Goal: Task Accomplishment & Management: Complete application form

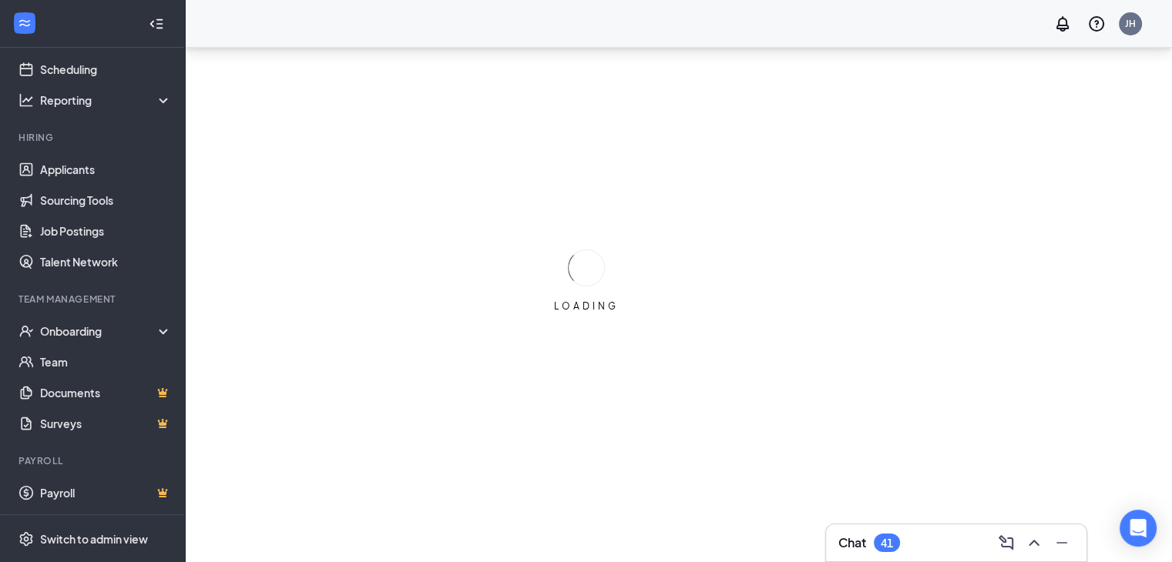
scroll to position [71, 0]
click at [105, 533] on div "Switch to admin view" at bounding box center [94, 539] width 108 height 15
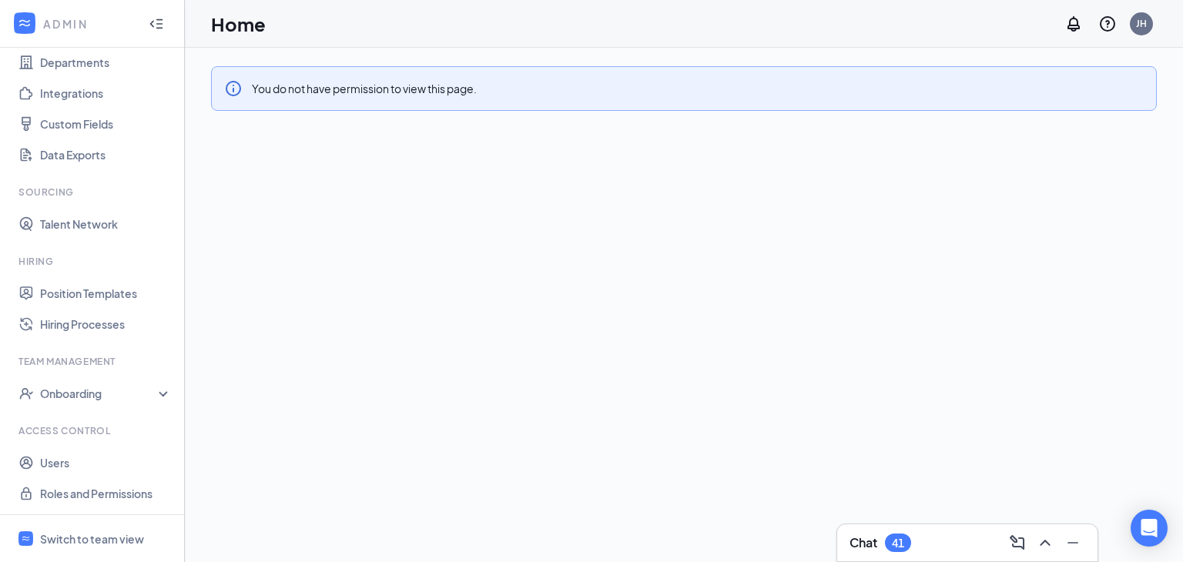
scroll to position [148, 0]
click at [96, 390] on div "Onboarding" at bounding box center [99, 392] width 119 height 15
click at [128, 382] on div "Onboarding" at bounding box center [92, 393] width 185 height 31
click at [136, 492] on link "Roles and Permissions" at bounding box center [106, 493] width 132 height 31
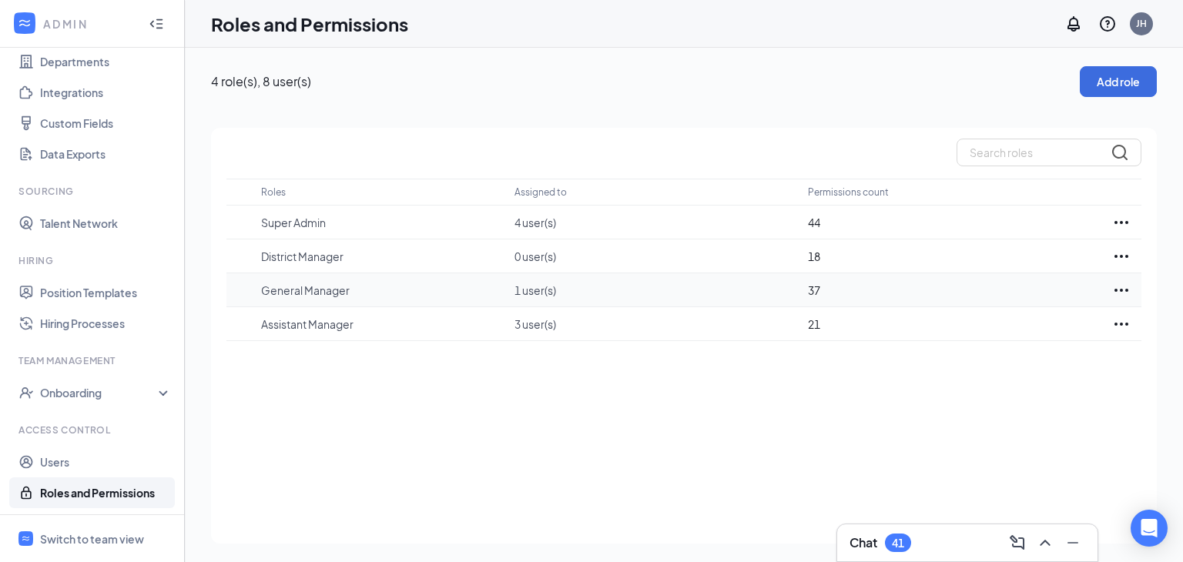
click at [1120, 290] on icon "Ellipses" at bounding box center [1122, 290] width 14 height 3
drag, startPoint x: 842, startPoint y: 452, endPoint x: 827, endPoint y: 454, distance: 15.6
click at [838, 452] on div "Roles Assigned to Permissions count Super Admin 4 user(s) 44 District Manager 0…" at bounding box center [684, 336] width 946 height 416
click at [331, 295] on p "General Manager" at bounding box center [380, 290] width 238 height 15
drag, startPoint x: 1116, startPoint y: 294, endPoint x: 1106, endPoint y: 287, distance: 12.0
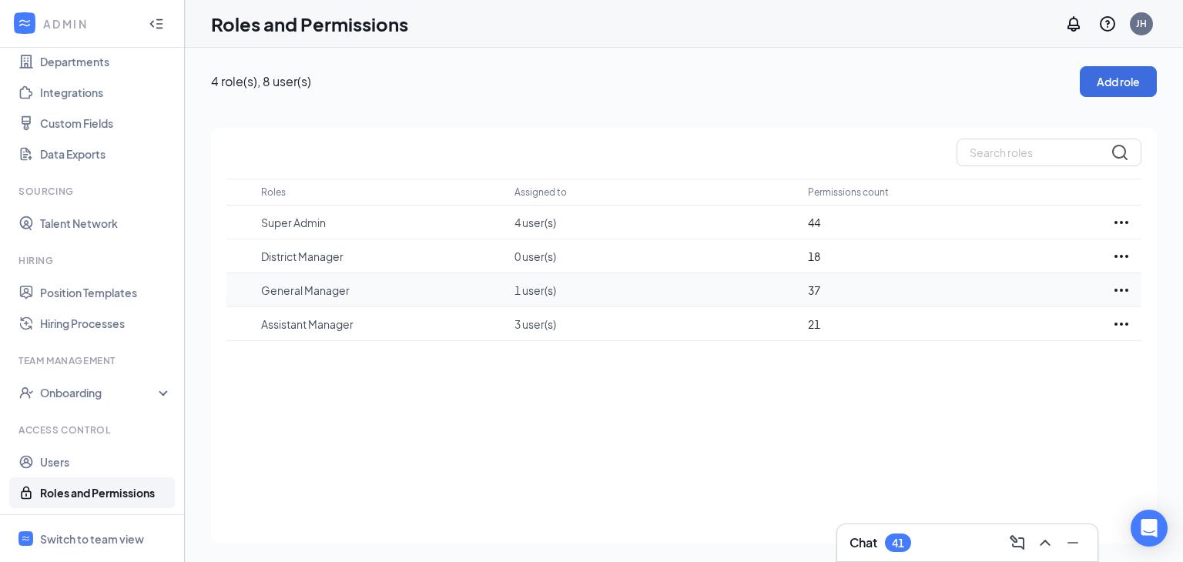
click at [1114, 294] on icon "Ellipses" at bounding box center [1122, 290] width 18 height 18
click at [1002, 334] on p "Edit" at bounding box center [1053, 336] width 129 height 15
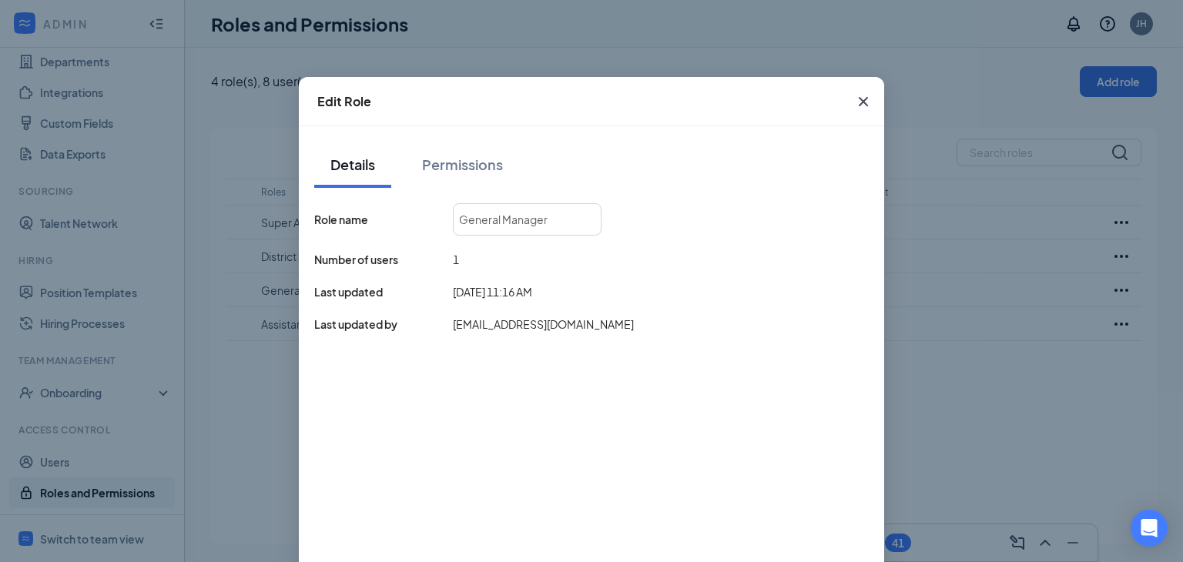
click at [433, 170] on div "Permissions" at bounding box center [462, 164] width 81 height 19
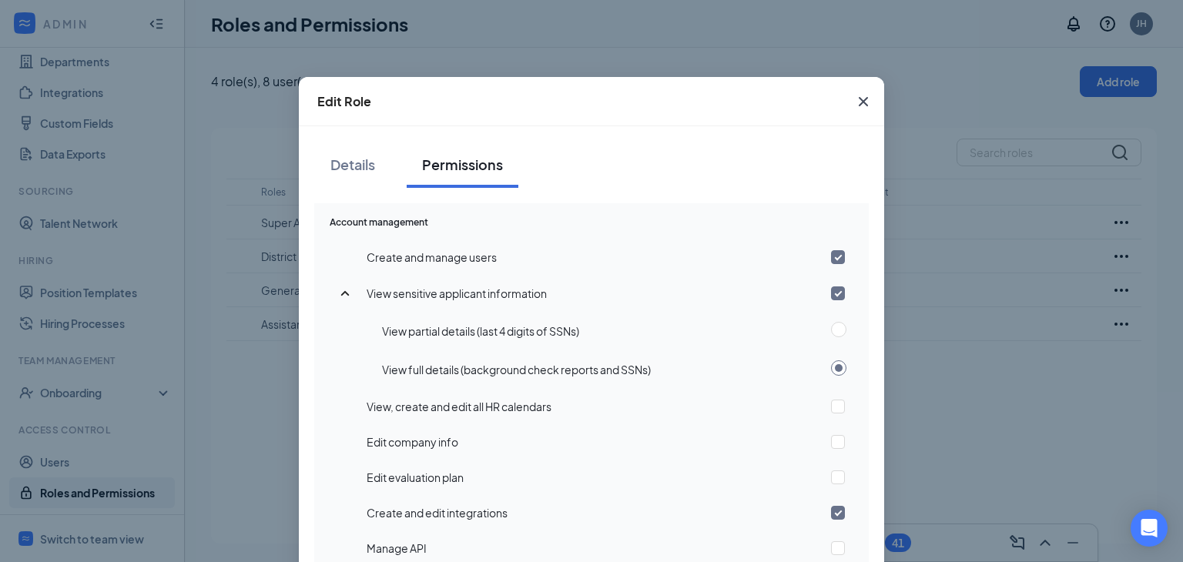
click at [861, 104] on icon "Cross" at bounding box center [863, 101] width 9 height 9
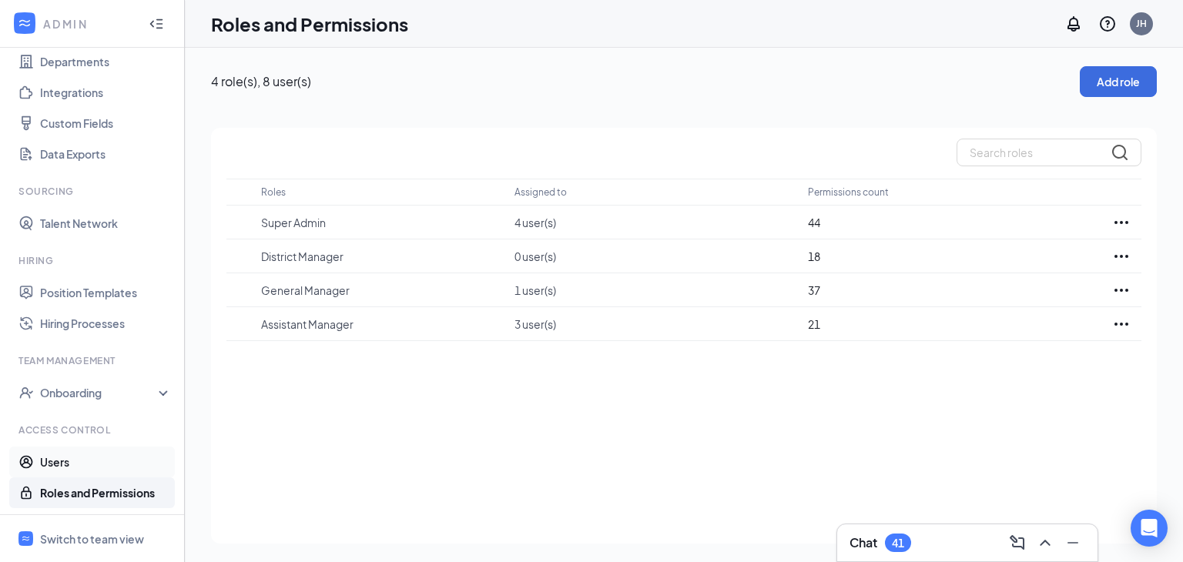
click at [142, 454] on link "Users" at bounding box center [106, 462] width 132 height 31
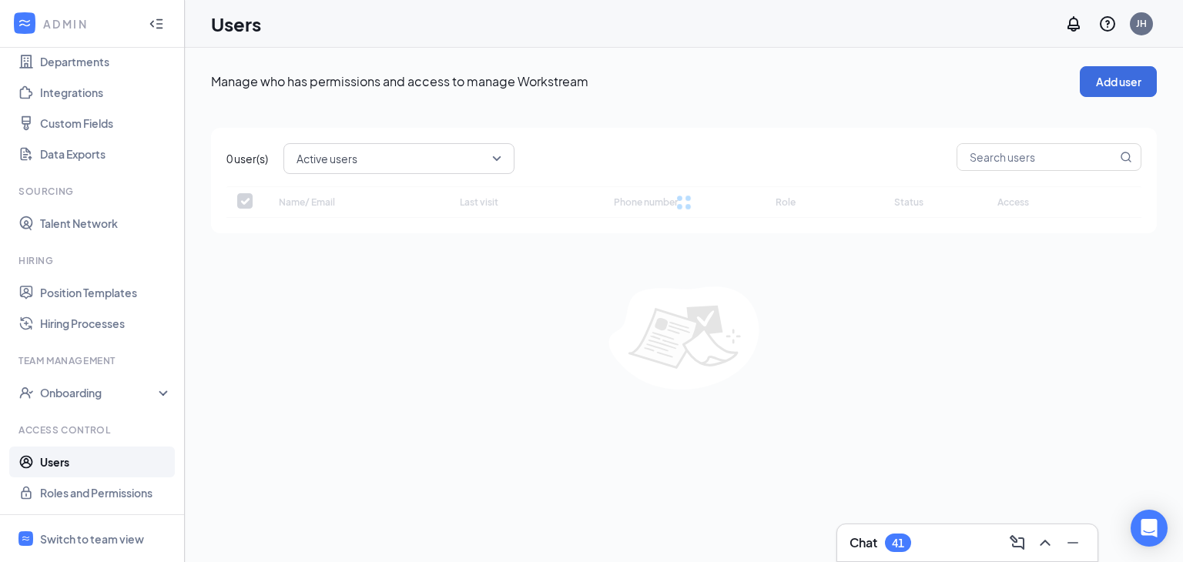
checkbox input "false"
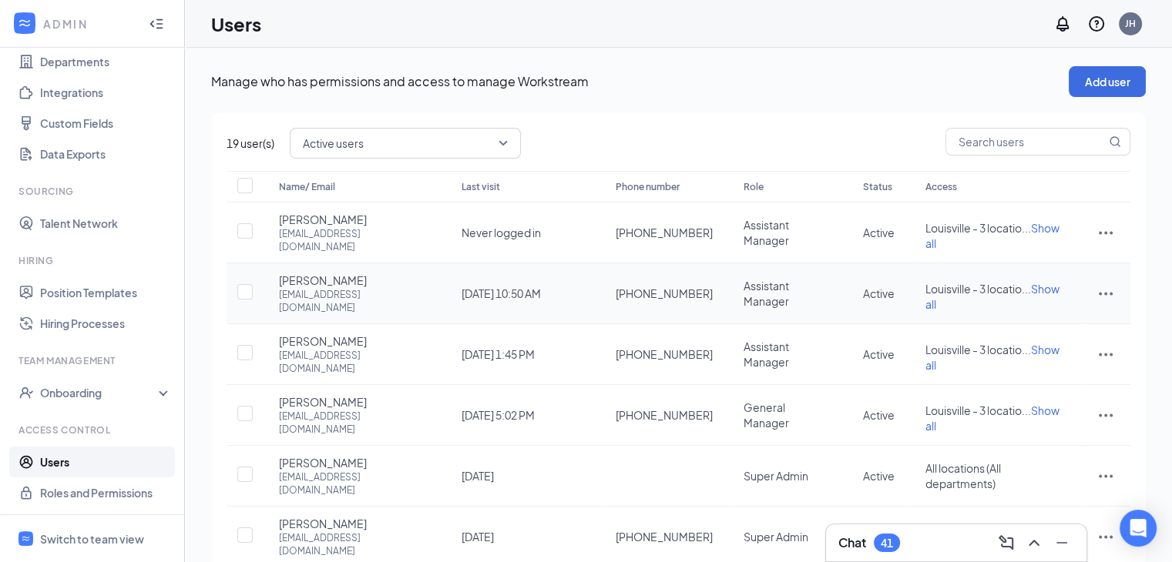
click at [357, 125] on div "19 user(s) Active users Name/ Email Last visit Phone number Role Status Access …" at bounding box center [678, 433] width 935 height 643
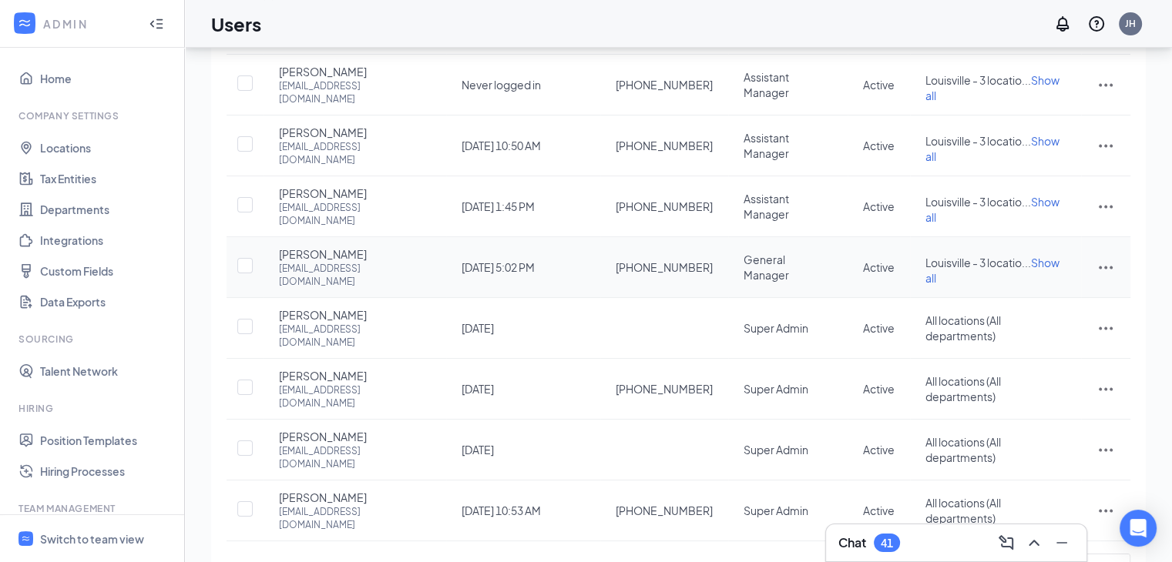
click at [1110, 258] on icon "ActionsIcon" at bounding box center [1105, 267] width 18 height 18
click at [1066, 277] on span "Edit user" at bounding box center [1054, 283] width 96 height 17
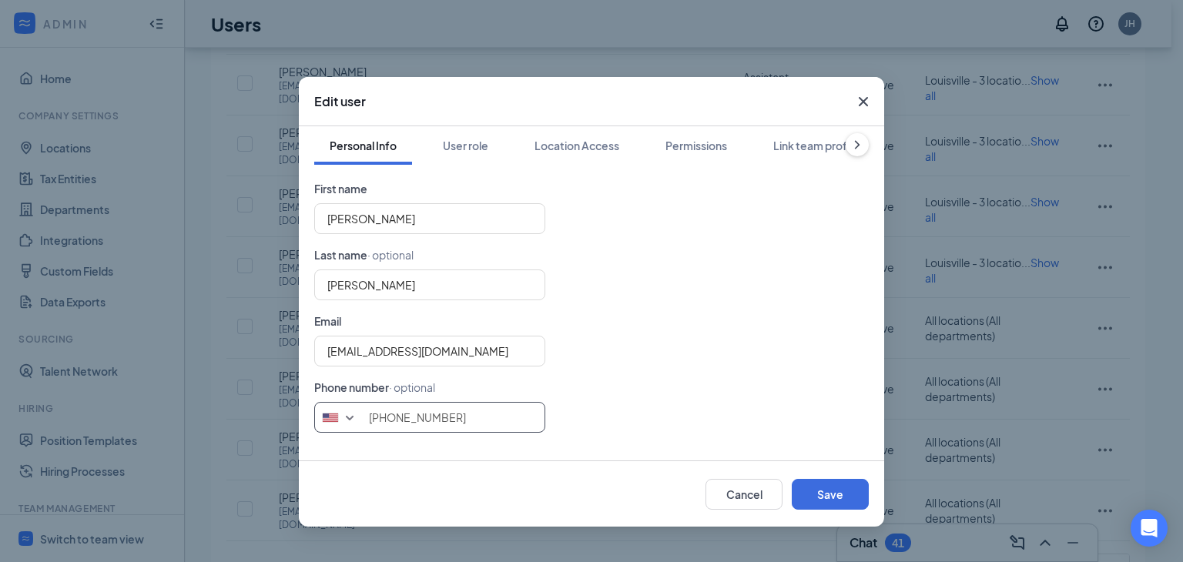
click at [467, 423] on input "[PHONE_NUMBER]" at bounding box center [429, 417] width 231 height 31
click at [678, 395] on form "First name [PERSON_NAME] Last name · optional [PERSON_NAME] Email [EMAIL_ADDRES…" at bounding box center [591, 306] width 555 height 253
click at [508, 359] on input "[EMAIL_ADDRESS][DOMAIN_NAME]" at bounding box center [429, 351] width 231 height 31
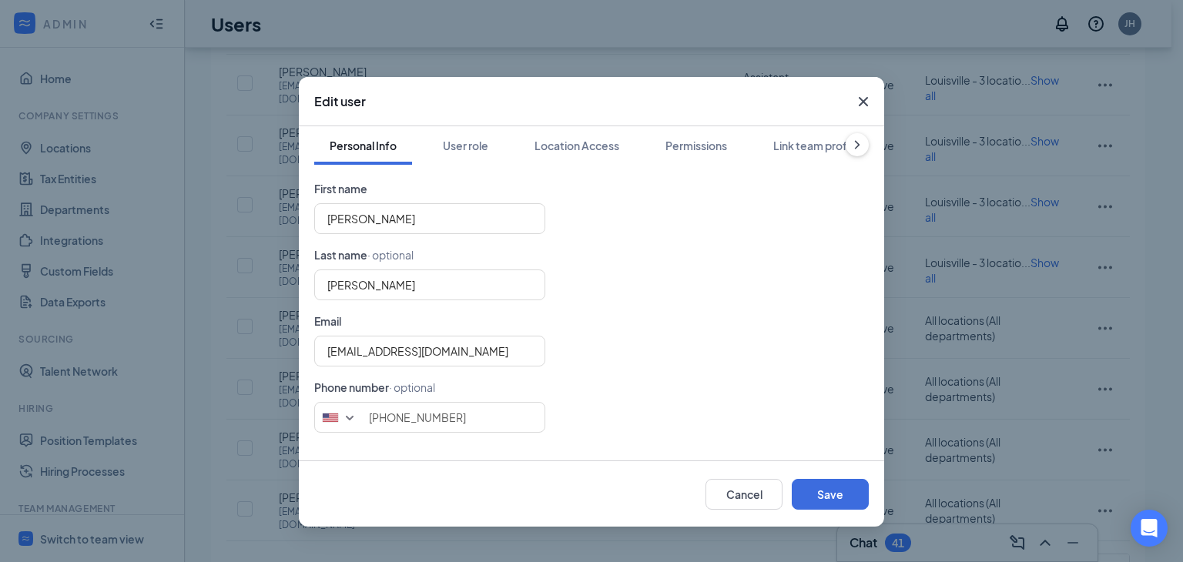
click at [706, 304] on form "First name [PERSON_NAME] Last name · optional [PERSON_NAME] Email [EMAIL_ADDRES…" at bounding box center [591, 306] width 555 height 253
drag, startPoint x: 402, startPoint y: 220, endPoint x: 339, endPoint y: 206, distance: 64.7
click at [339, 206] on input "[PERSON_NAME]" at bounding box center [429, 218] width 231 height 31
type input "[PERSON_NAME]"
drag, startPoint x: 390, startPoint y: 290, endPoint x: 240, endPoint y: 275, distance: 150.2
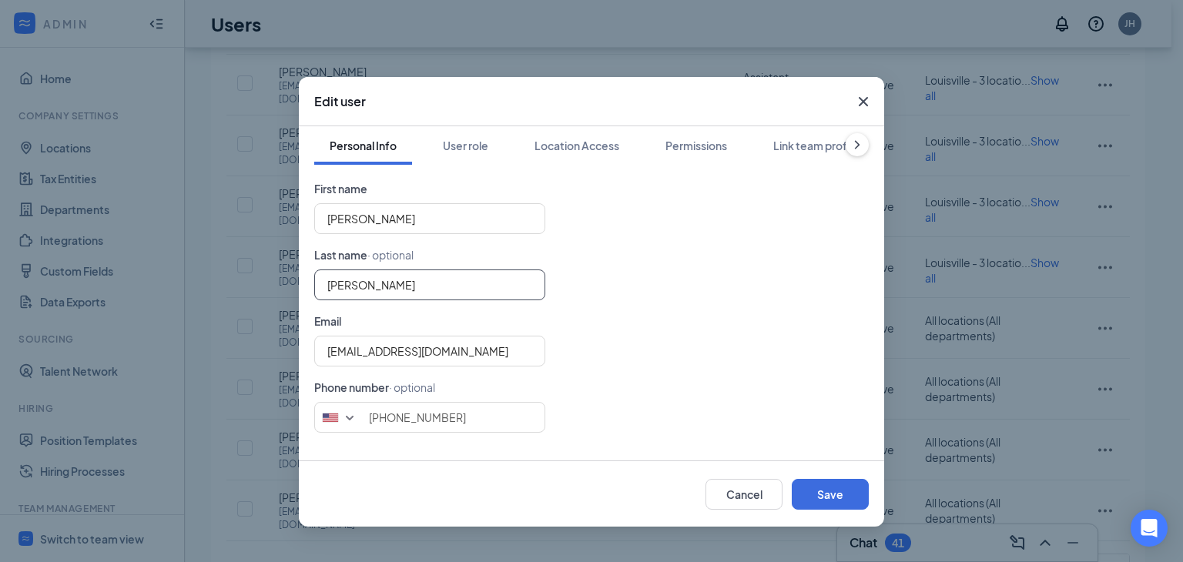
click at [240, 277] on div "Edit user Personal Info User role Location Access Permissions Link team profile…" at bounding box center [591, 281] width 1183 height 562
type input "[PERSON_NAME]"
drag, startPoint x: 465, startPoint y: 420, endPoint x: 343, endPoint y: 414, distance: 121.9
click at [343, 414] on div "[GEOGRAPHIC_DATA] + 1 [GEOGRAPHIC_DATA] + 65 [GEOGRAPHIC_DATA] + 1 [GEOGRAPHIC_…" at bounding box center [591, 417] width 555 height 31
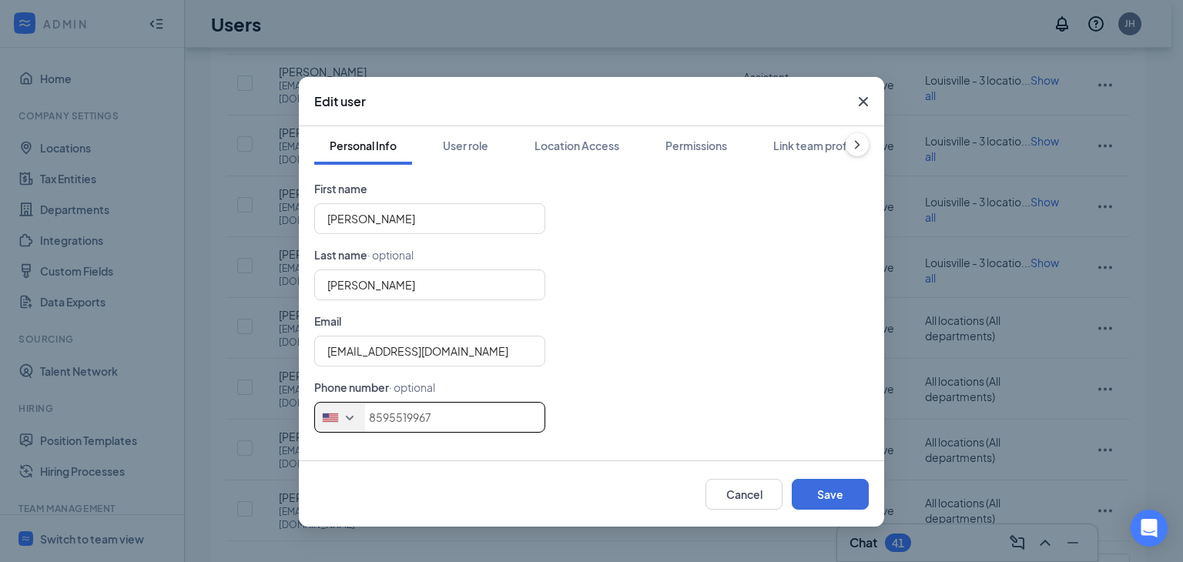
type input "8595519967"
click at [391, 427] on input "8595519967" at bounding box center [429, 417] width 231 height 31
click at [851, 510] on div "Cancel Save" at bounding box center [592, 494] width 586 height 66
click at [839, 496] on button "Save" at bounding box center [830, 494] width 77 height 31
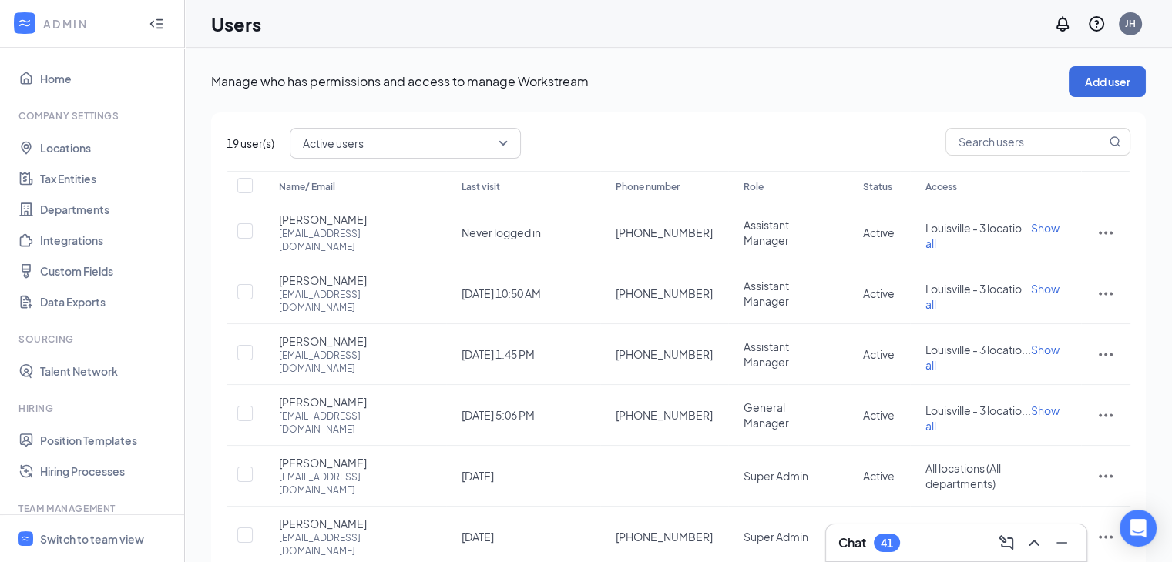
click at [149, 27] on icon "Collapse" at bounding box center [156, 23] width 15 height 15
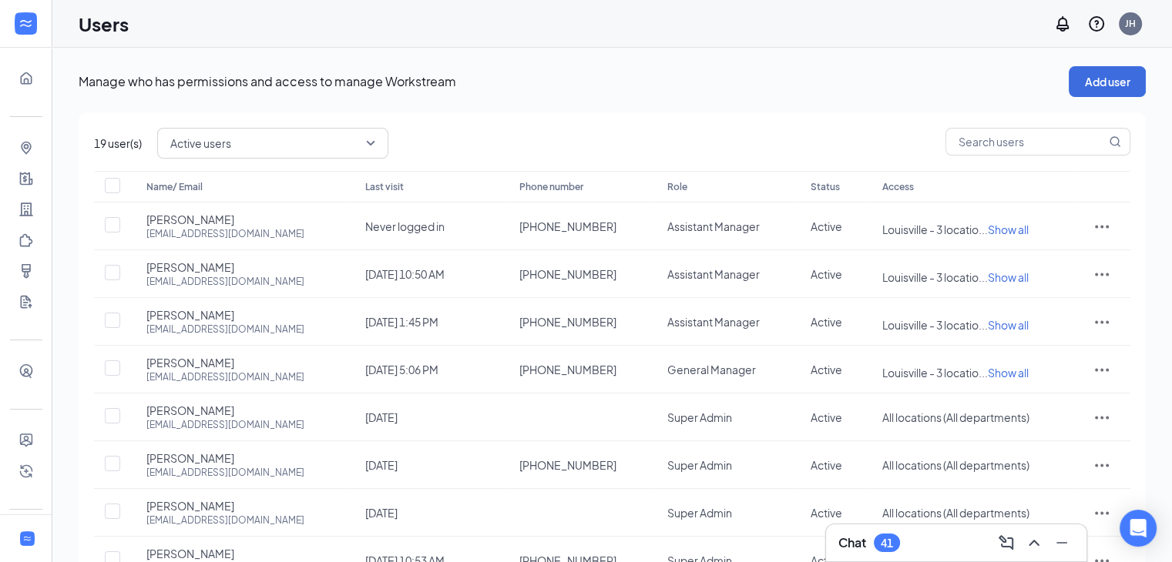
click at [39, 37] on div at bounding box center [26, 24] width 52 height 48
click at [36, 22] on div at bounding box center [26, 24] width 52 height 48
click at [28, 22] on div at bounding box center [26, 23] width 31 height 31
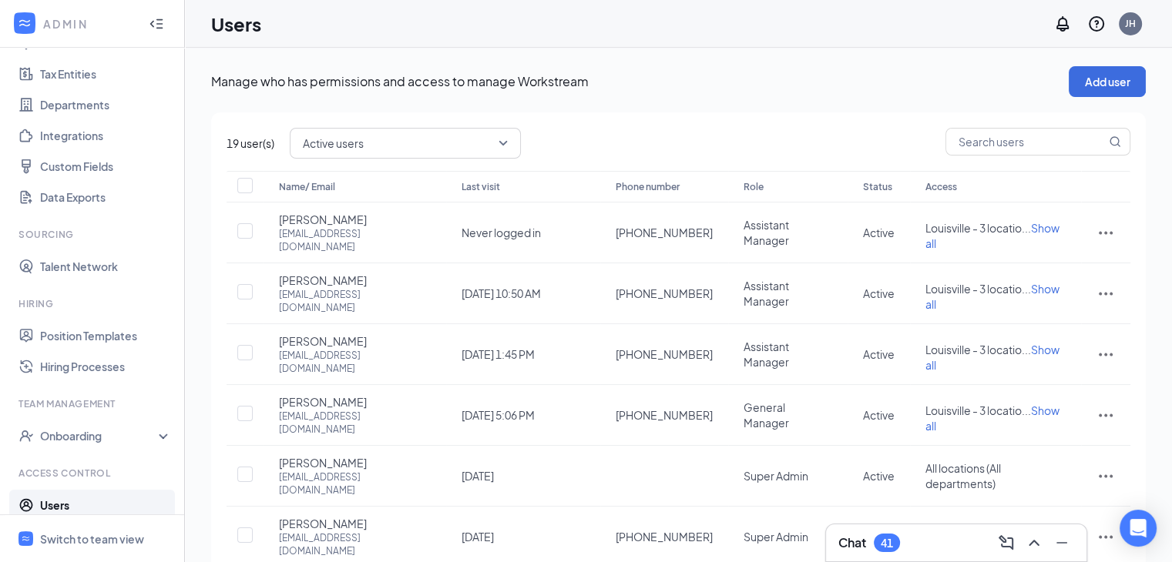
scroll to position [148, 0]
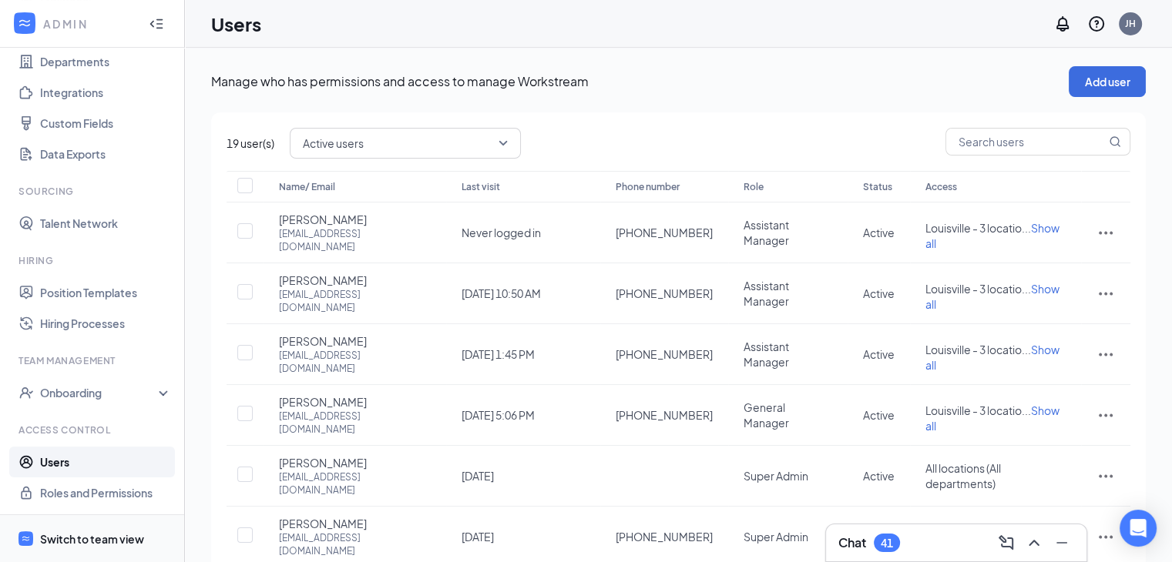
click at [83, 534] on div "Switch to team view" at bounding box center [92, 539] width 104 height 15
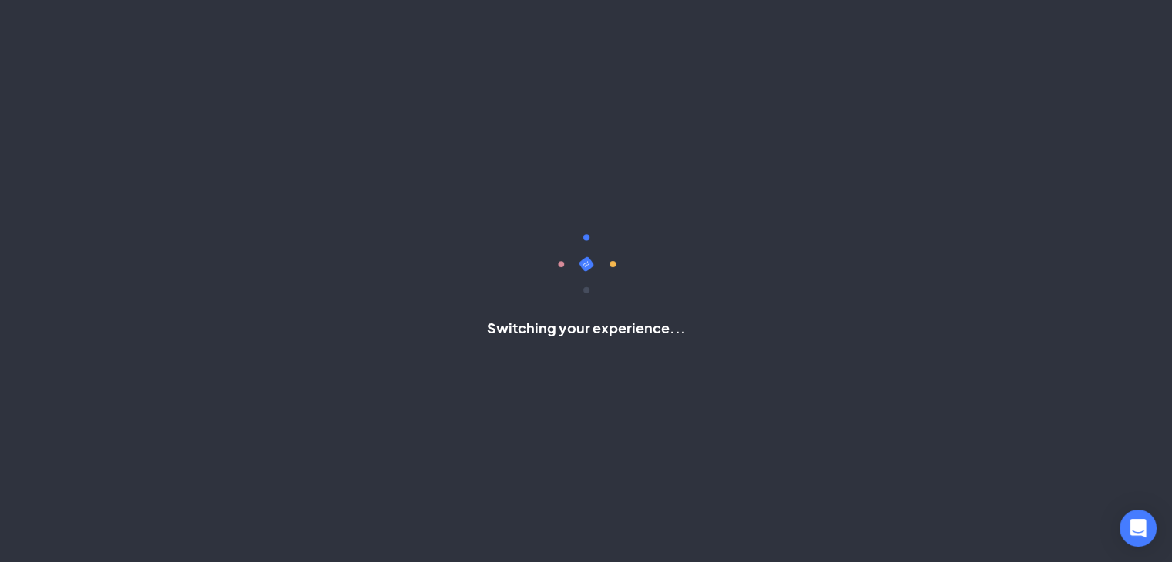
scroll to position [71, 0]
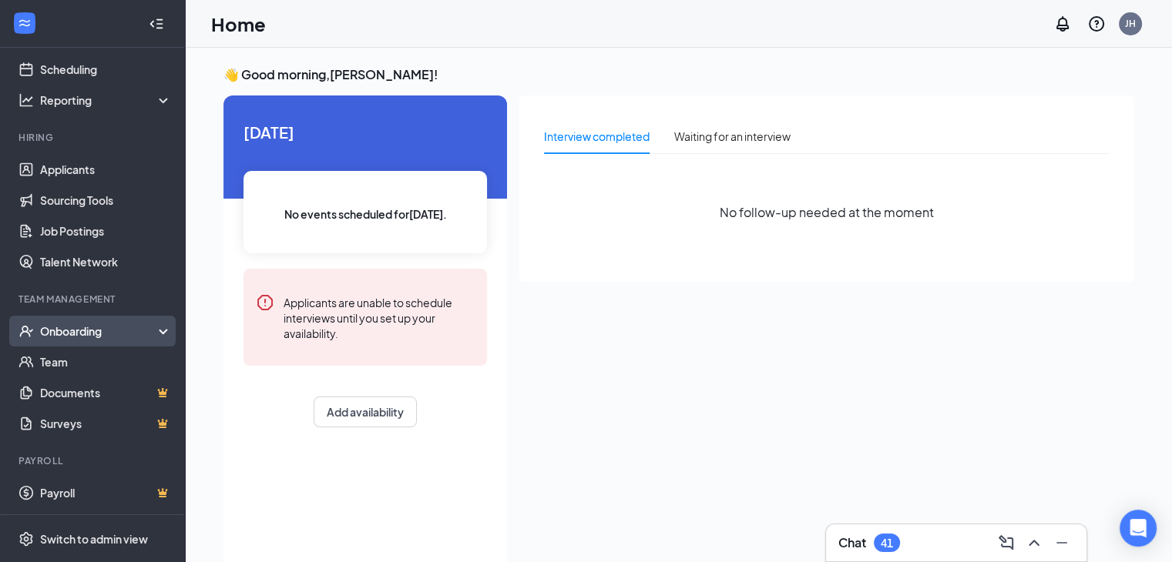
click at [116, 324] on div "Onboarding" at bounding box center [99, 331] width 119 height 15
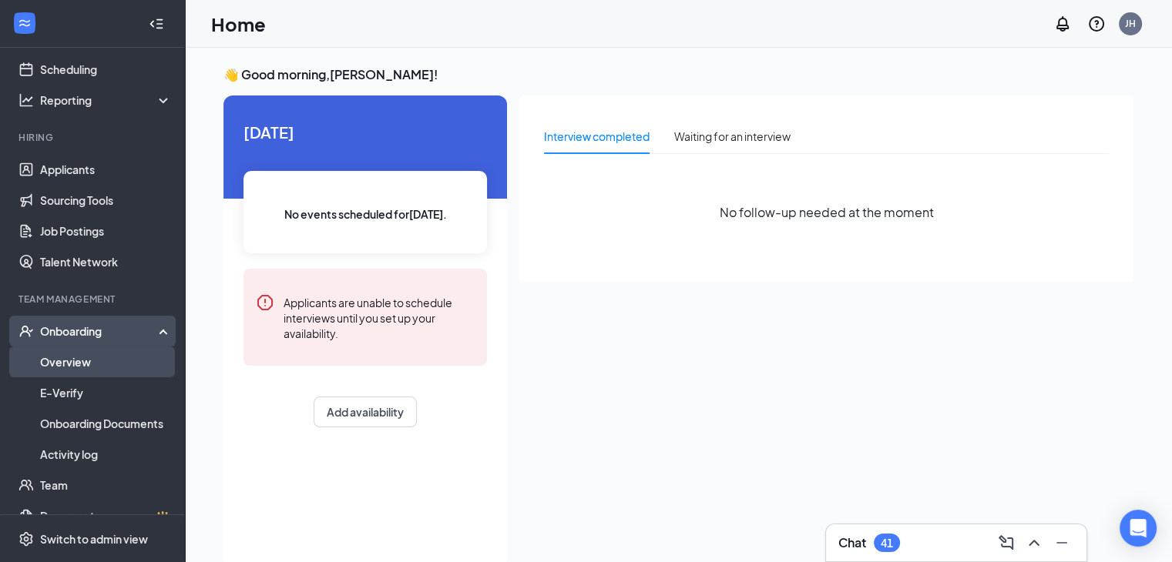
click at [115, 349] on link "Overview" at bounding box center [106, 362] width 132 height 31
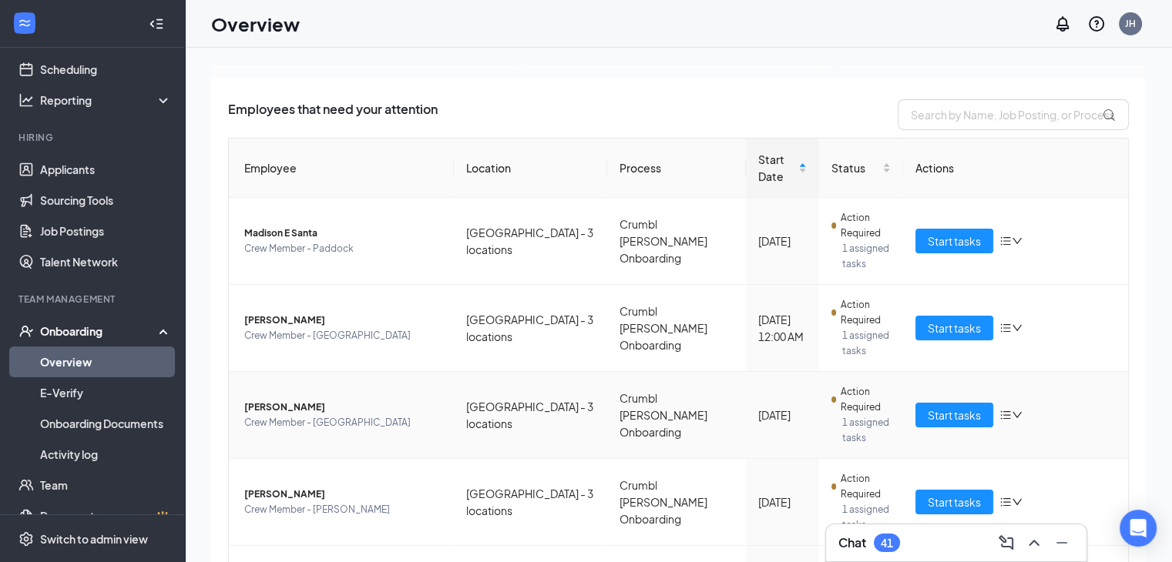
scroll to position [185, 0]
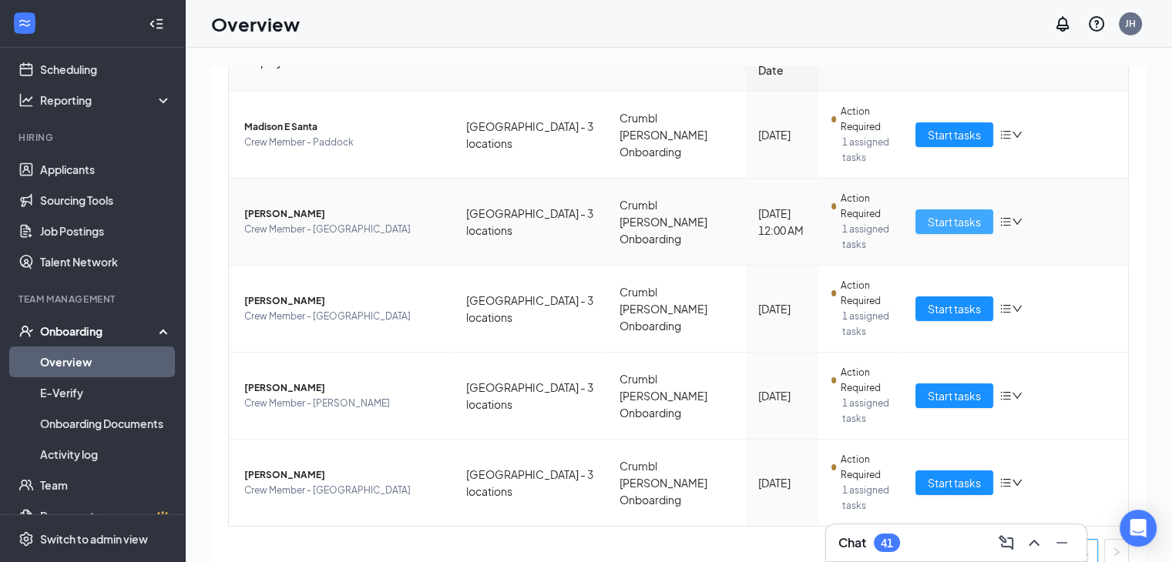
click at [952, 213] on span "Start tasks" at bounding box center [954, 221] width 53 height 17
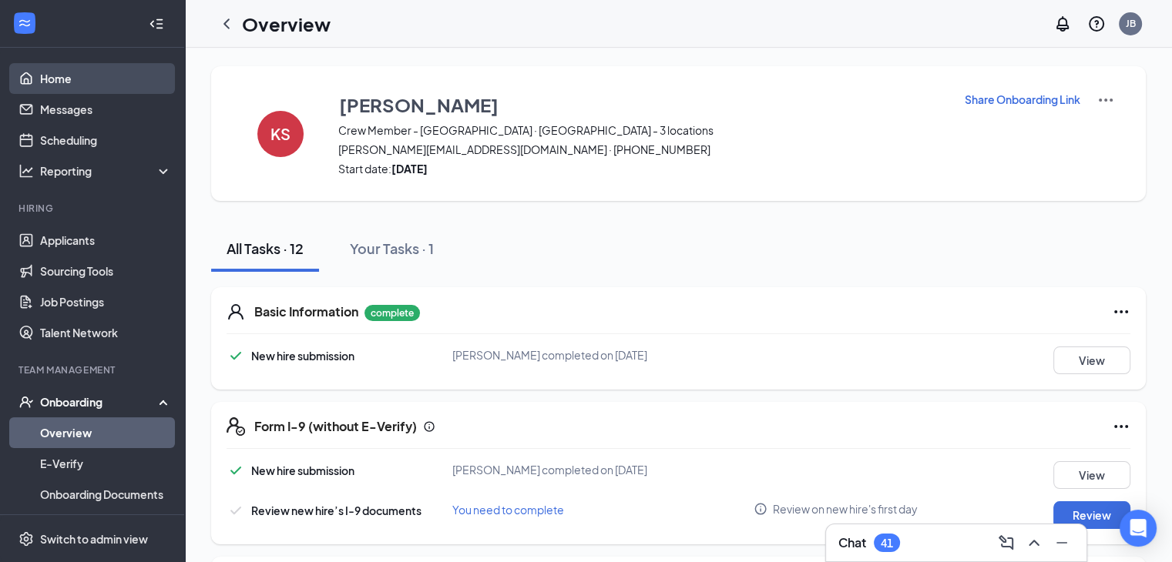
click at [89, 69] on link "Home" at bounding box center [106, 78] width 132 height 31
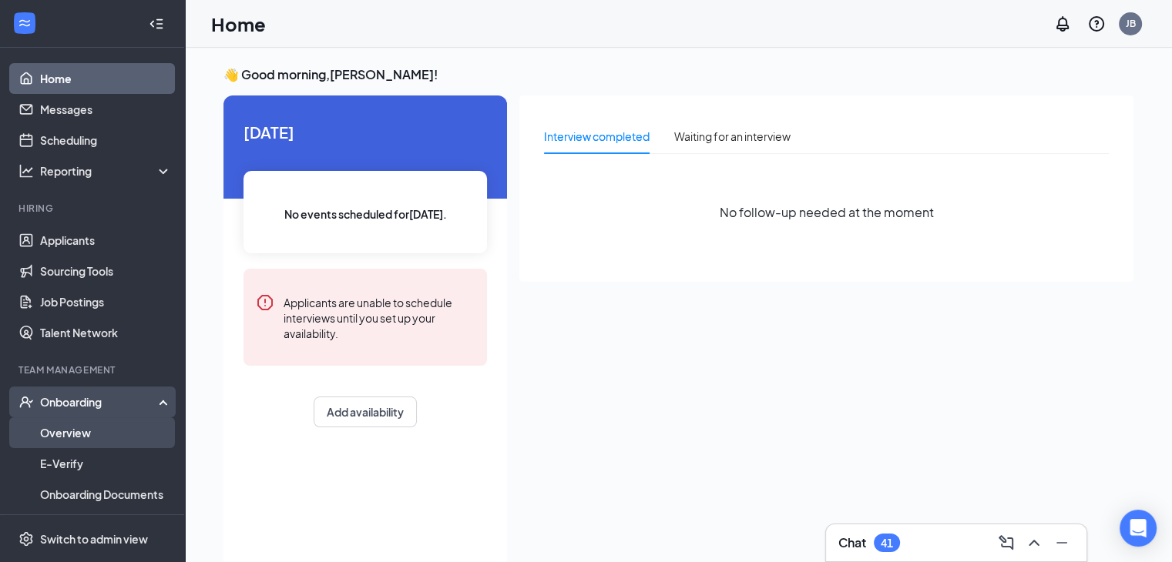
click at [80, 438] on link "Overview" at bounding box center [106, 433] width 132 height 31
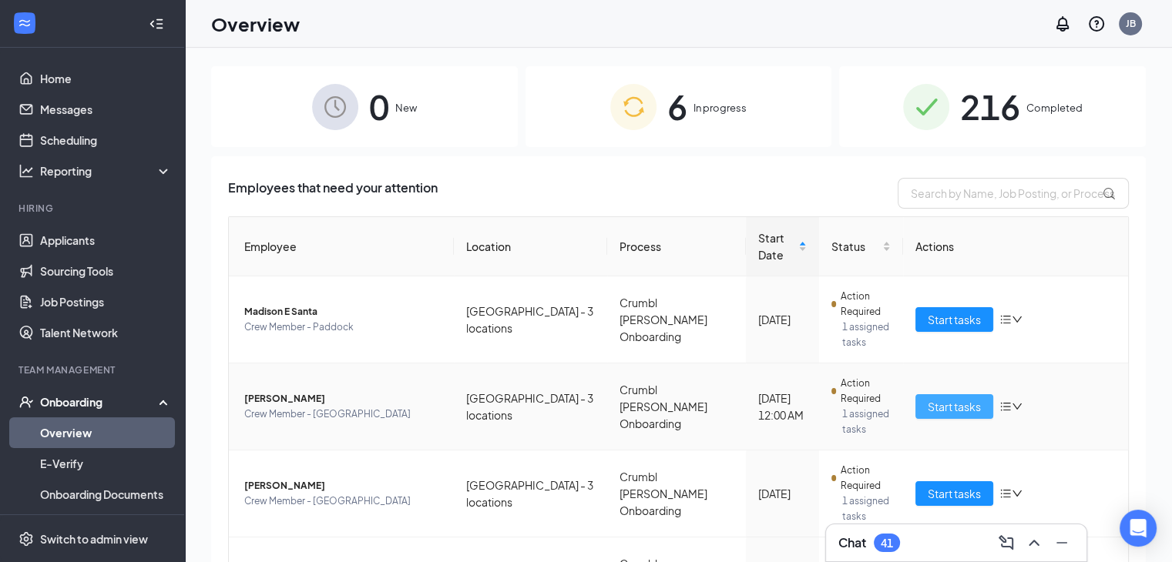
drag, startPoint x: 925, startPoint y: 395, endPoint x: 934, endPoint y: 399, distance: 9.3
click at [928, 398] on span "Start tasks" at bounding box center [954, 406] width 53 height 17
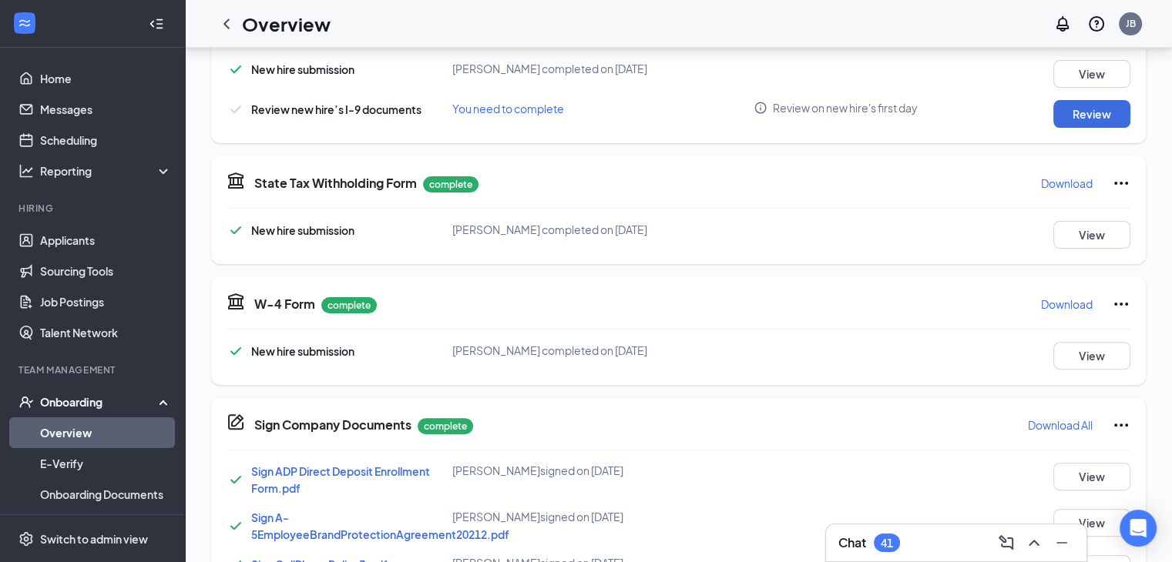
scroll to position [308, 0]
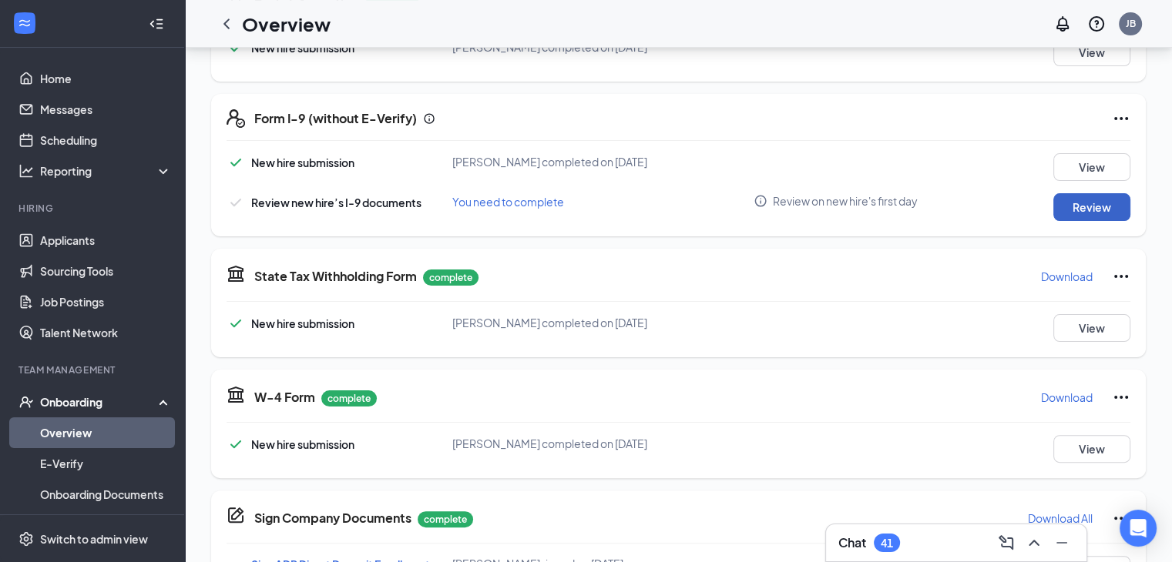
click at [1084, 207] on button "Review" at bounding box center [1091, 207] width 77 height 28
type input "08/26/2025"
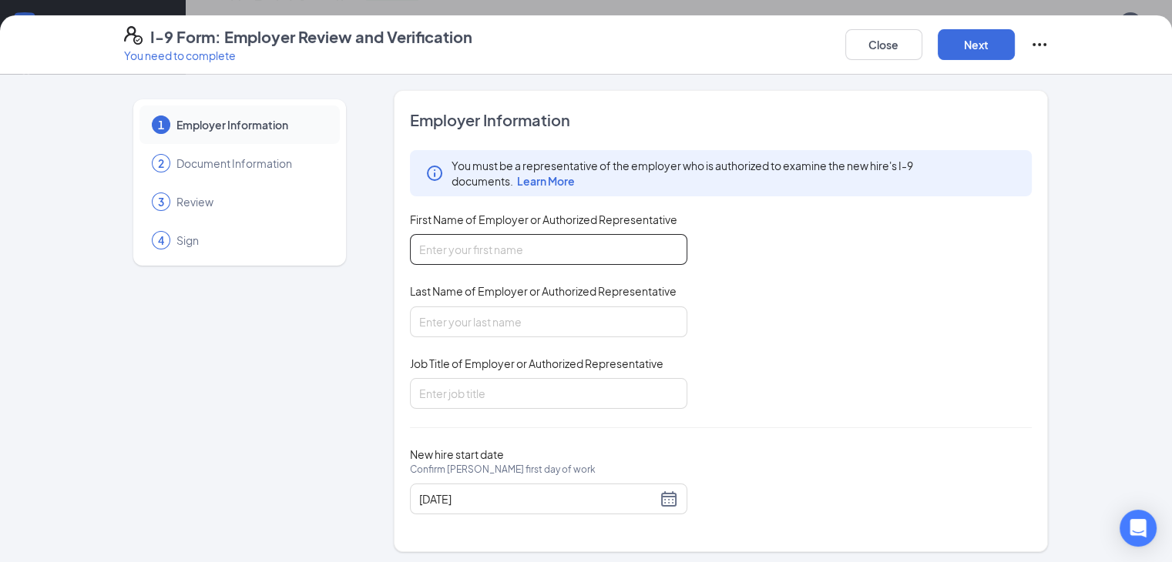
click at [588, 263] on input "First Name of Employer or Authorized Representative" at bounding box center [548, 249] width 277 height 31
type input "[PERSON_NAME]"
click at [490, 316] on input "Last Name of Employer or Authorized Representative" at bounding box center [548, 322] width 277 height 31
type input "[PERSON_NAME]"
click at [478, 393] on input "Job Title of Employer or Authorized Representative" at bounding box center [548, 393] width 277 height 31
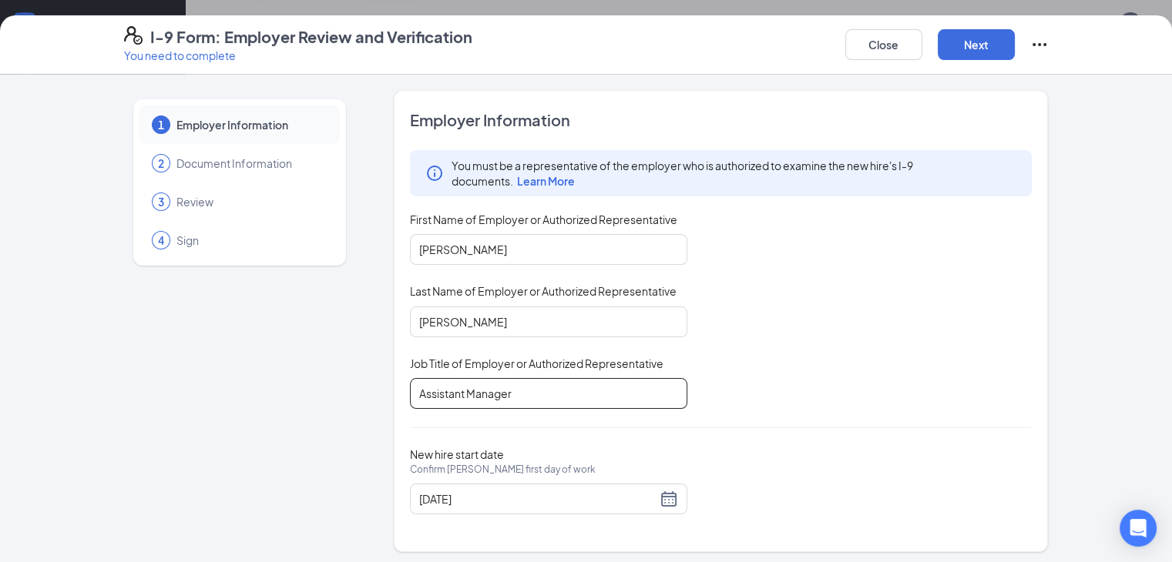
type input "Assistant Manager"
click at [176, 167] on span "Document Information" at bounding box center [250, 163] width 148 height 15
click at [1015, 44] on button "Next" at bounding box center [976, 44] width 77 height 31
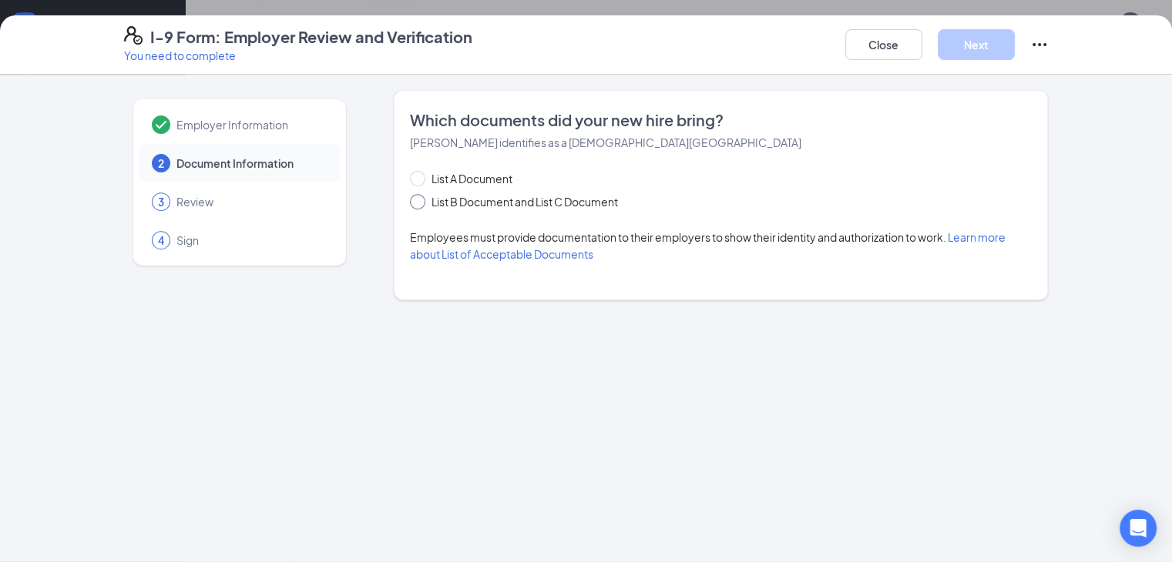
click at [493, 206] on span "List B Document and List C Document" at bounding box center [524, 201] width 199 height 17
click at [421, 205] on input "List B Document and List C Document" at bounding box center [415, 199] width 11 height 11
radio input "true"
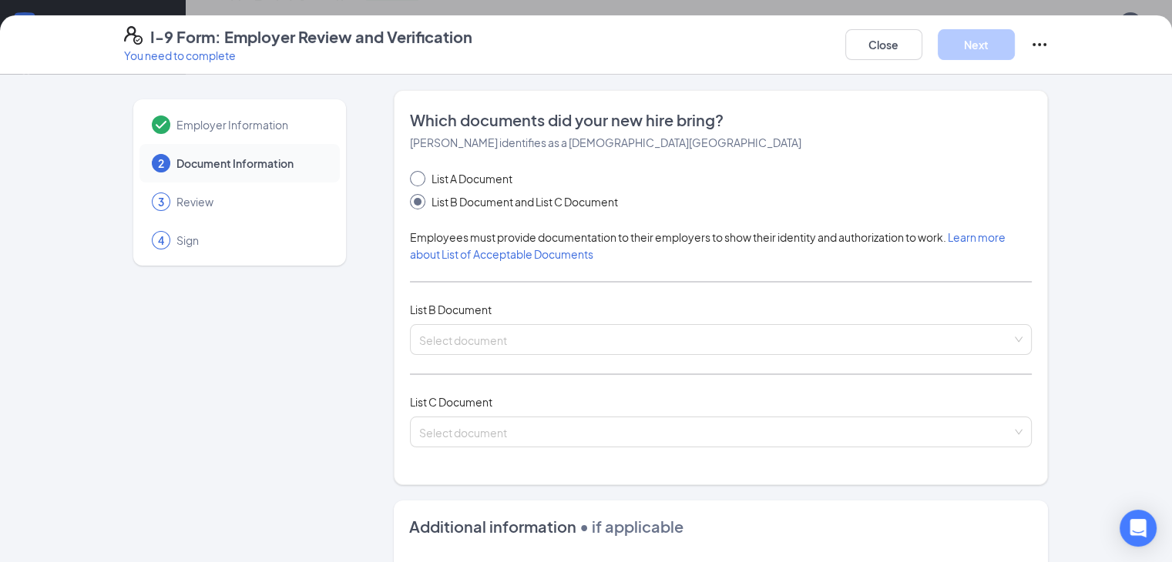
click at [425, 176] on span "List A Document" at bounding box center [471, 178] width 93 height 17
click at [421, 176] on input "List A Document" at bounding box center [415, 176] width 11 height 11
radio input "true"
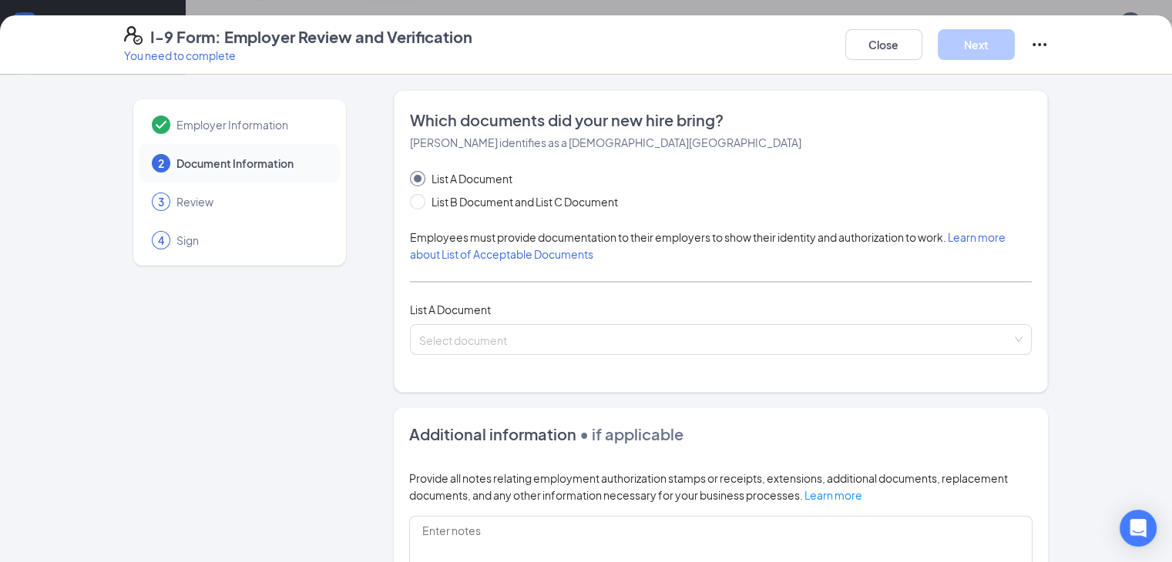
click at [425, 173] on span "List A Document" at bounding box center [471, 178] width 93 height 17
click at [410, 173] on input "List A Document" at bounding box center [415, 176] width 11 height 11
click at [425, 175] on span "List A Document" at bounding box center [471, 178] width 93 height 17
click at [410, 175] on input "List A Document" at bounding box center [415, 176] width 11 height 11
click at [537, 344] on input "search" at bounding box center [715, 336] width 593 height 23
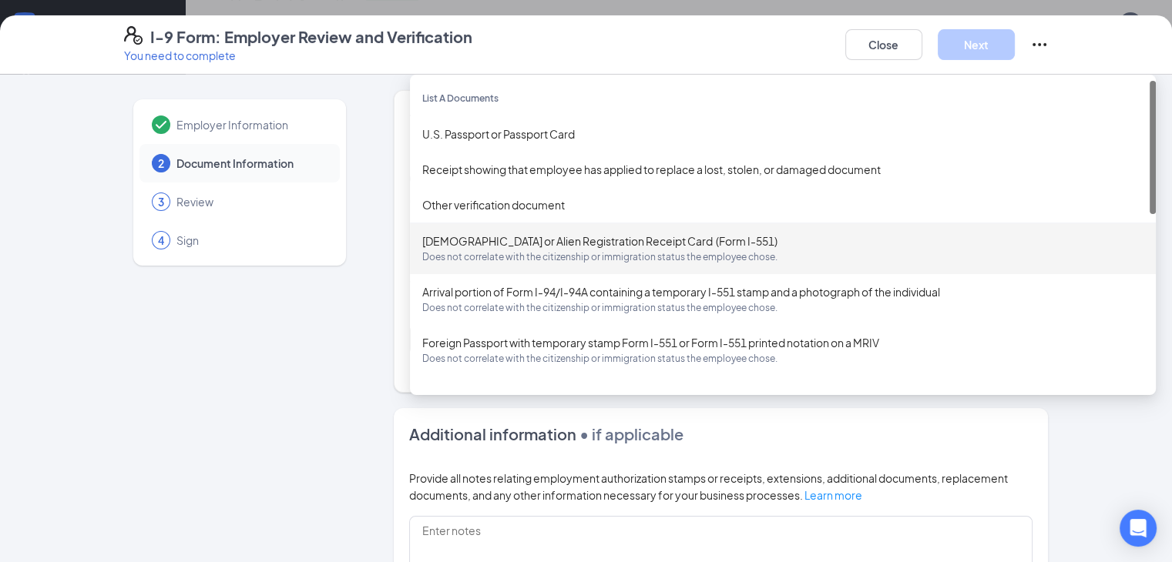
click at [302, 398] on div "Employer Information 2 Document Information 3 Review 4 Sign" at bounding box center [239, 446] width 231 height 712
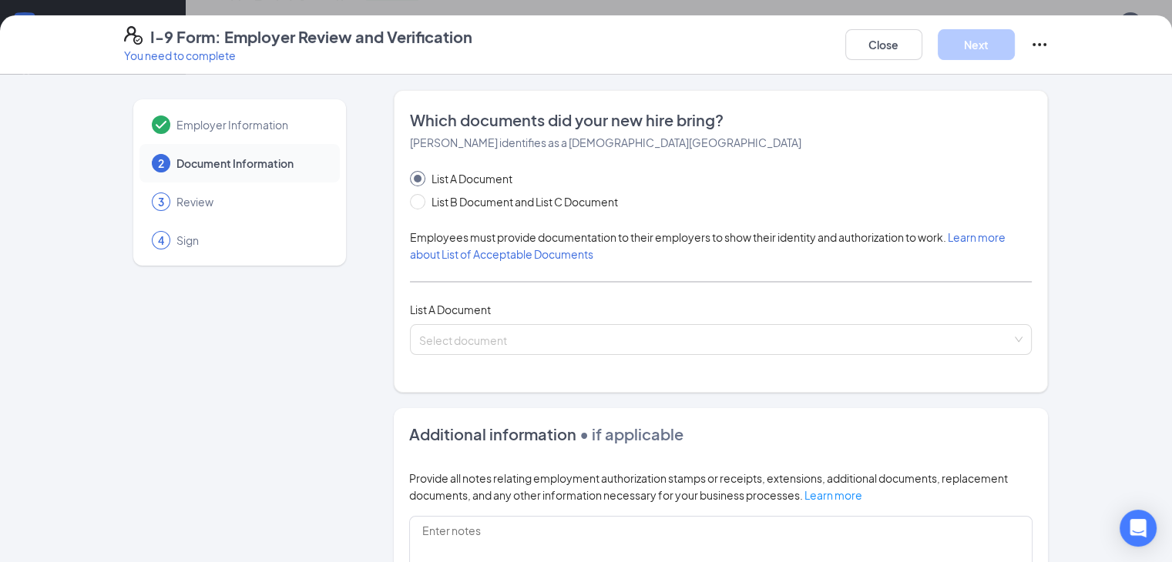
click at [431, 179] on span "List A Document" at bounding box center [471, 178] width 93 height 17
click at [421, 179] on input "List A Document" at bounding box center [415, 176] width 11 height 11
click at [467, 348] on span at bounding box center [715, 339] width 593 height 29
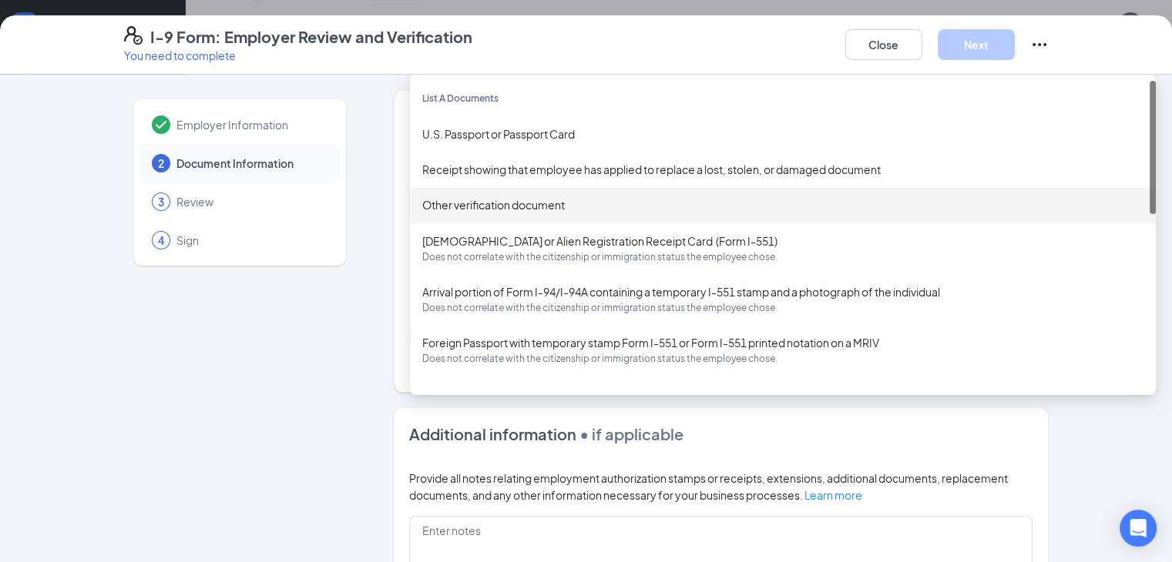
drag, startPoint x: 299, startPoint y: 365, endPoint x: 310, endPoint y: 328, distance: 38.5
click at [297, 368] on div "Employer Information 2 Document Information 3 Review 4 Sign" at bounding box center [239, 446] width 231 height 712
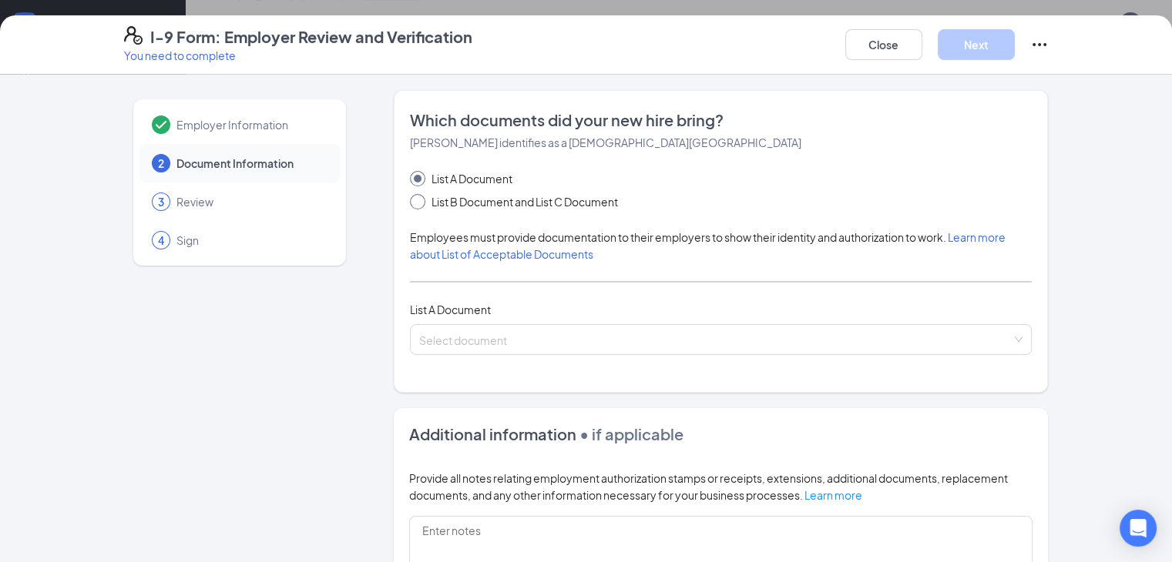
click at [425, 200] on span "List B Document and List C Document" at bounding box center [524, 201] width 199 height 17
click at [413, 200] on input "List B Document and List C Document" at bounding box center [415, 199] width 11 height 11
radio input "true"
radio input "false"
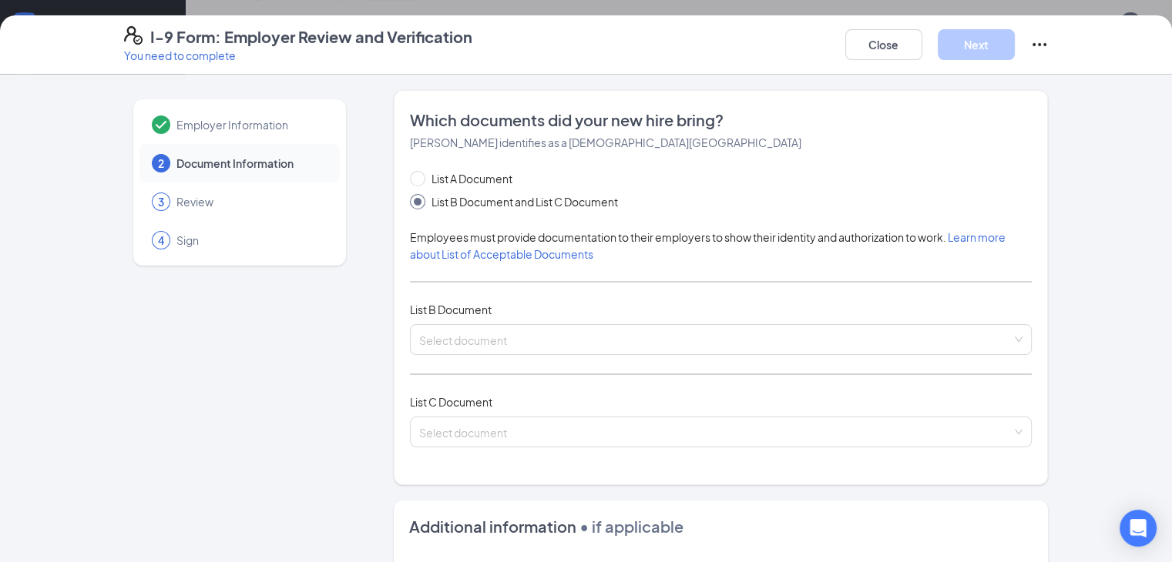
click at [475, 319] on div "List A Document List B Document and List C Document Employees must provide docu…" at bounding box center [721, 318] width 623 height 296
click at [505, 352] on span at bounding box center [715, 339] width 593 height 29
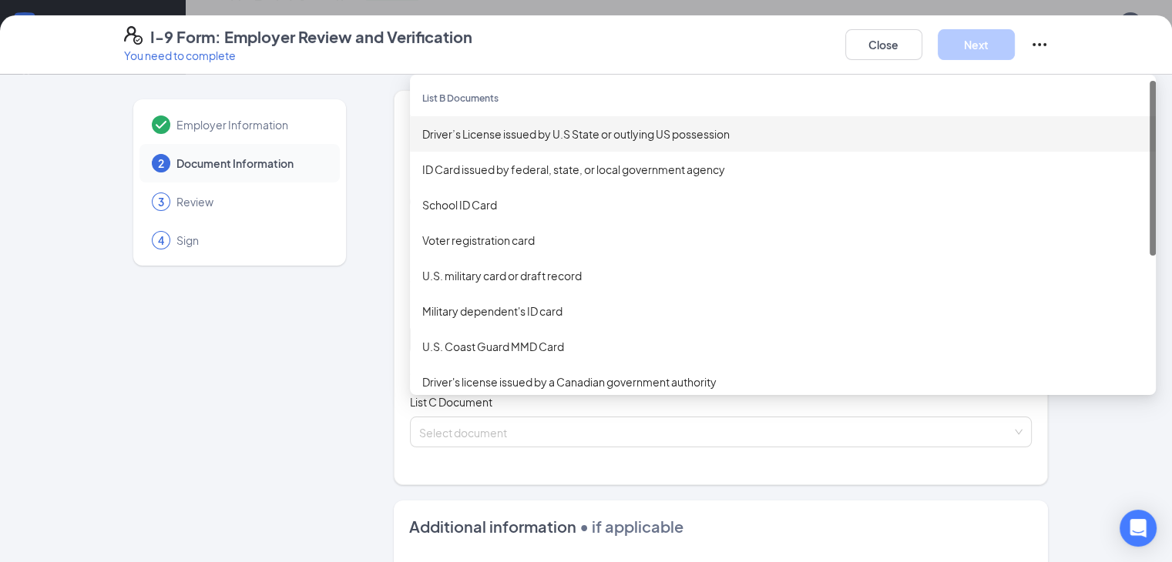
click at [485, 126] on div "Driver’s License issued by U.S State or outlying US possession" at bounding box center [782, 134] width 721 height 17
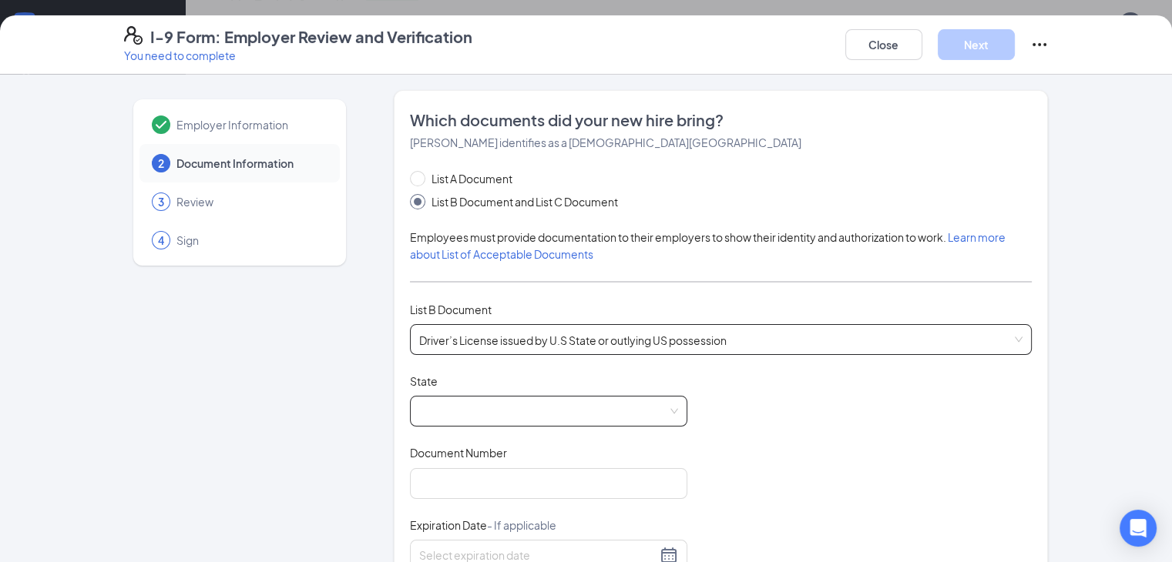
click at [482, 417] on span at bounding box center [548, 411] width 259 height 29
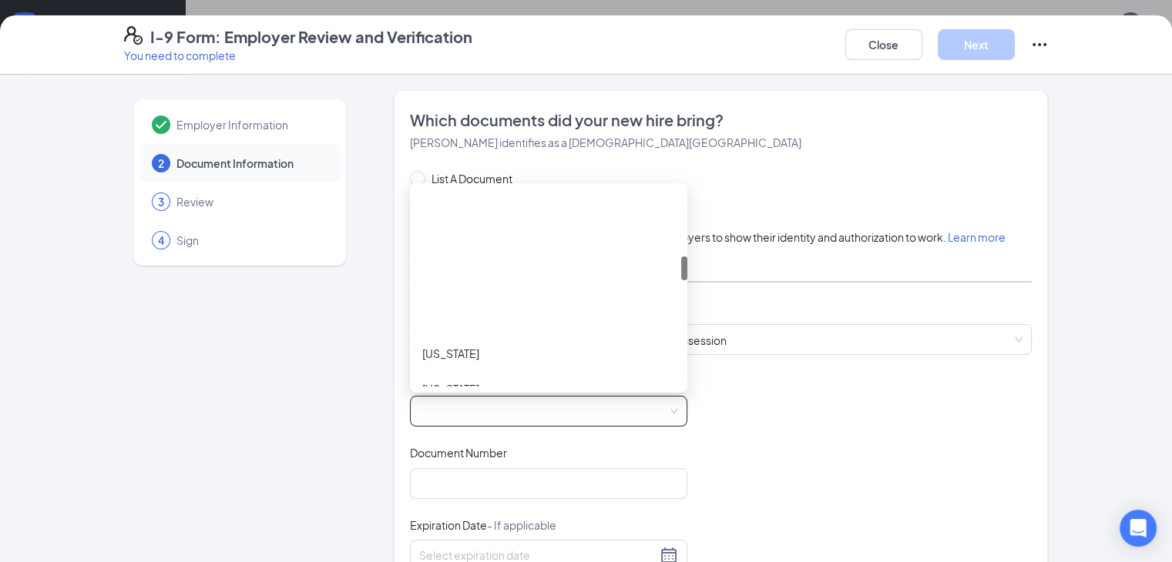
scroll to position [539, 0]
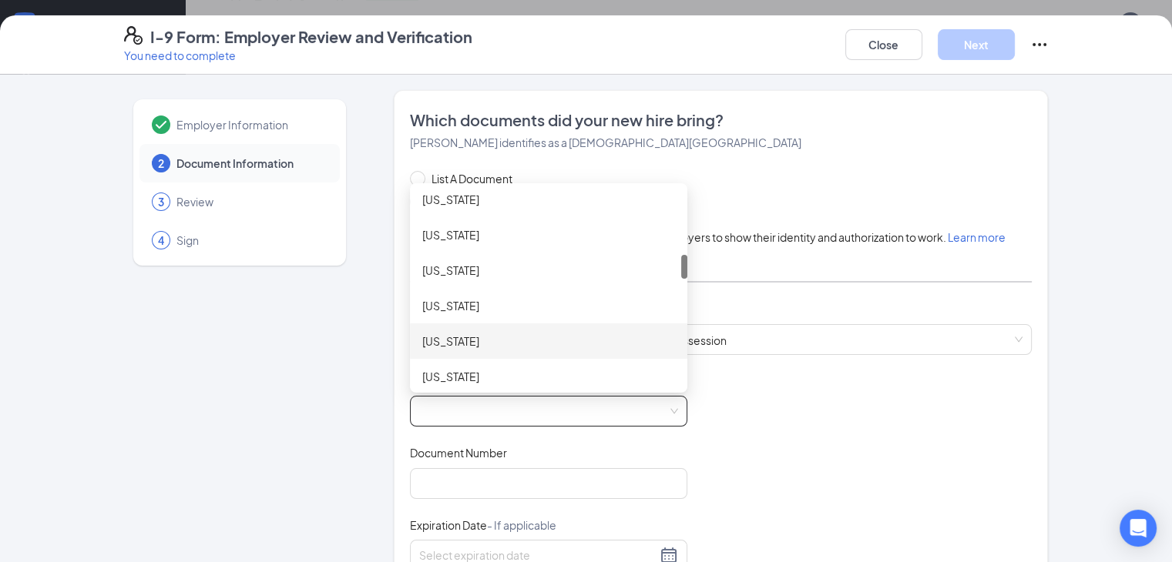
click at [448, 331] on div "Kentucky" at bounding box center [548, 341] width 277 height 35
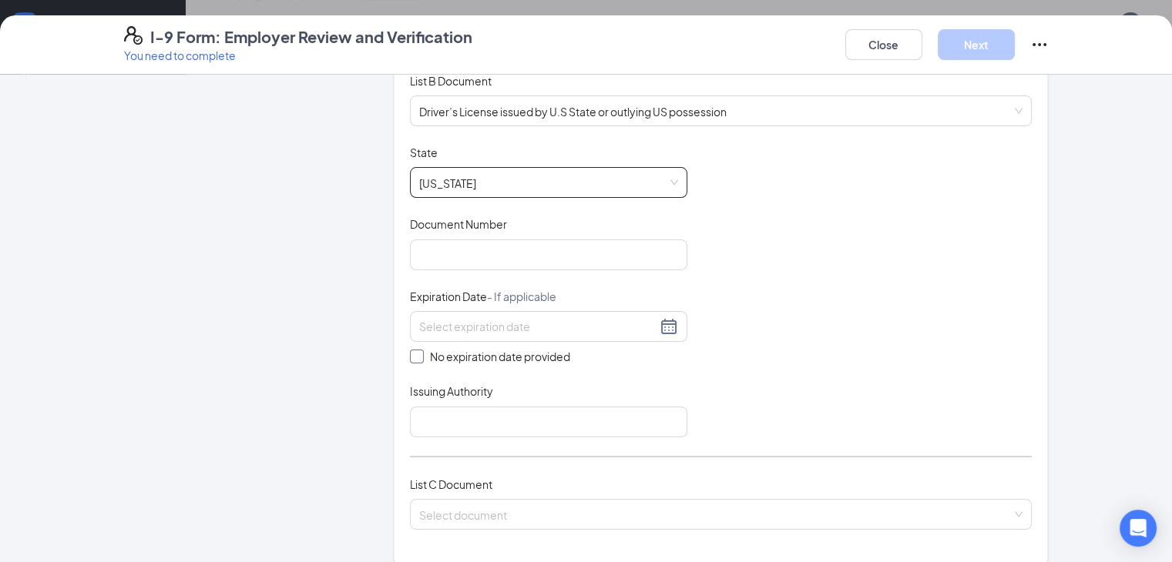
scroll to position [231, 0]
click at [515, 260] on input "Document Number" at bounding box center [548, 252] width 277 height 31
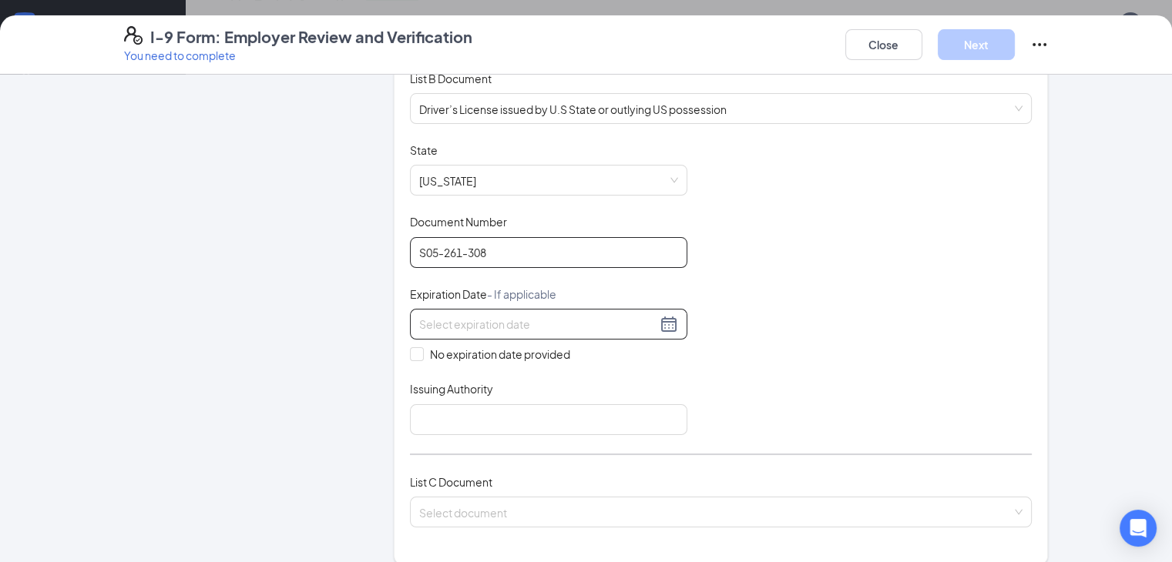
type input "S05-261-308"
click at [448, 309] on div at bounding box center [548, 324] width 277 height 31
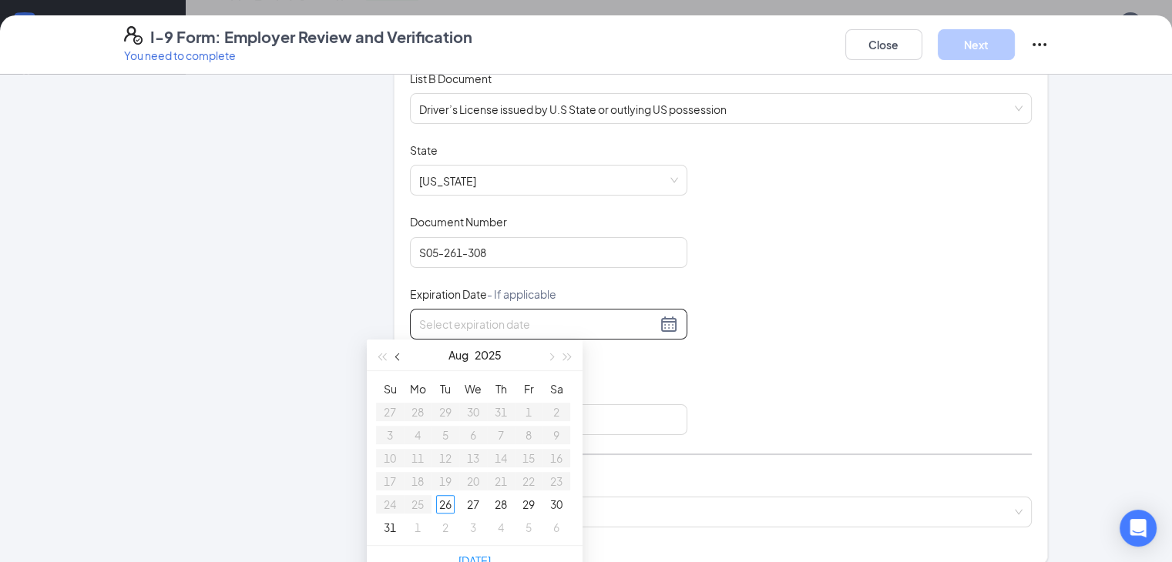
click at [396, 351] on button "button" at bounding box center [398, 355] width 17 height 31
click at [398, 364] on button "button" at bounding box center [398, 355] width 17 height 31
click at [529, 500] on table "Su Mo Tu We Th Fr Sa 1 2 3 4 5 6 7 8 9 10 11 12 13 14 15 16 17 18 19 20 21 22 2…" at bounding box center [473, 459] width 194 height 162
click at [773, 265] on div "Document Title Driver’s License issued by U.S State or outlying US possession S…" at bounding box center [721, 289] width 623 height 293
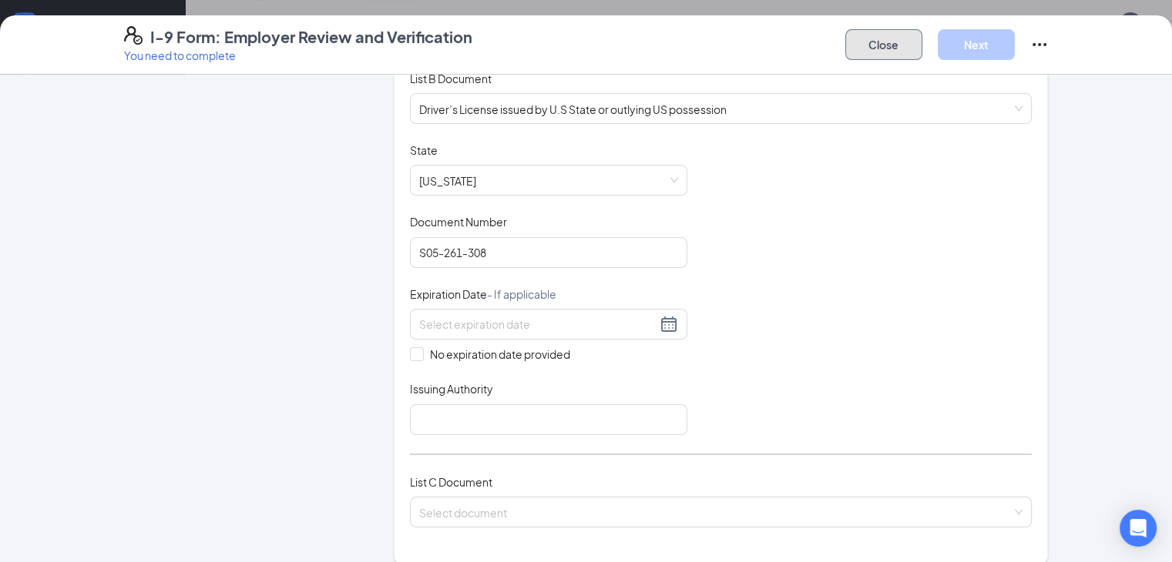
click at [922, 38] on button "Close" at bounding box center [883, 44] width 77 height 31
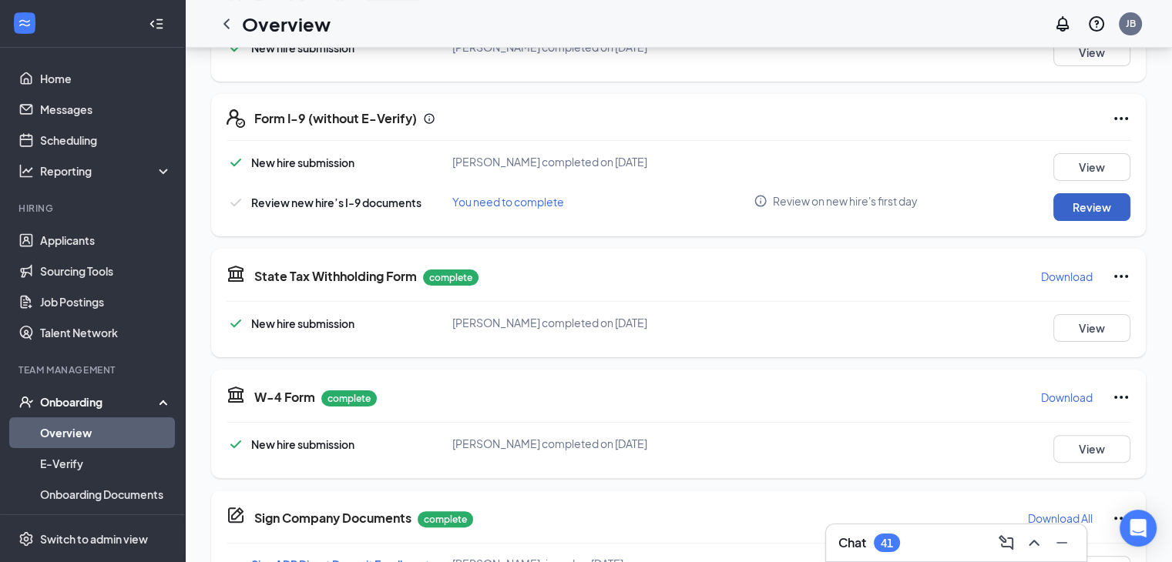
click at [1090, 210] on button "Review" at bounding box center [1091, 207] width 77 height 28
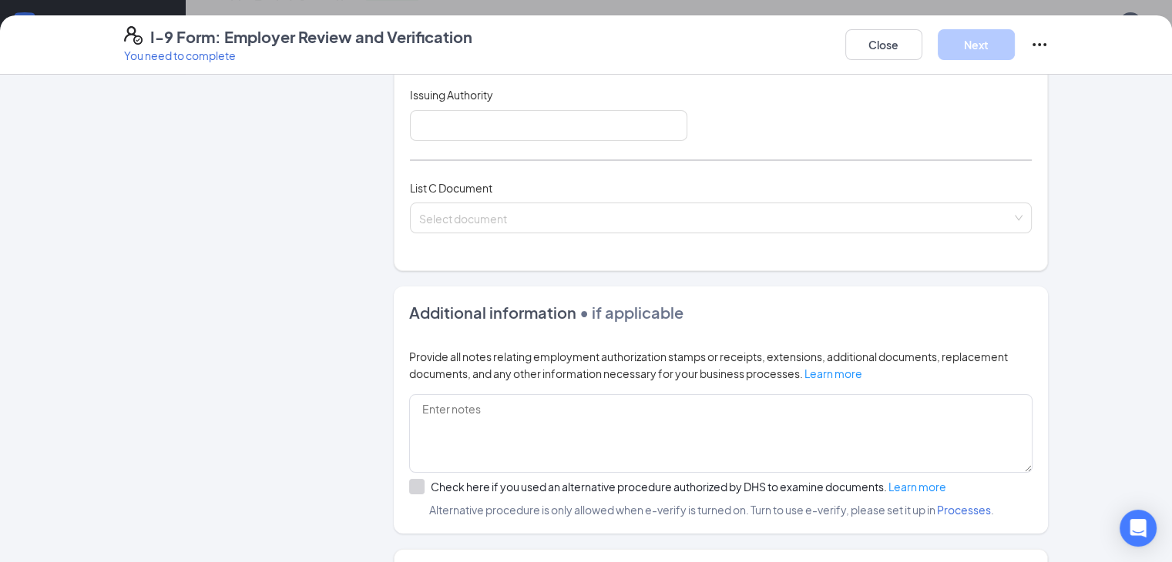
scroll to position [539, 0]
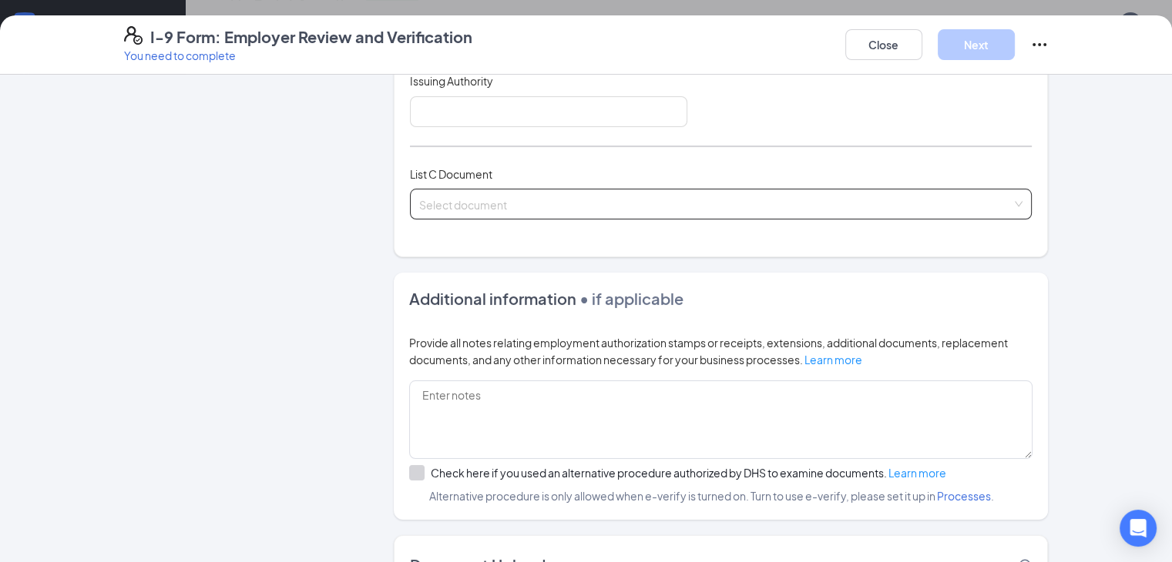
click at [521, 193] on input "search" at bounding box center [715, 201] width 593 height 23
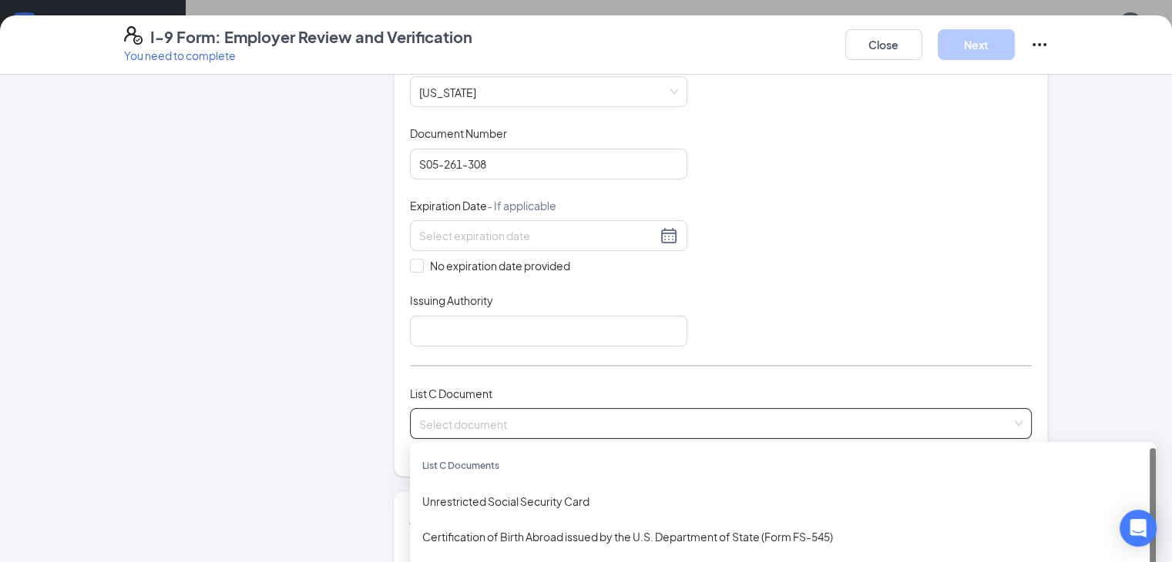
scroll to position [385, 0]
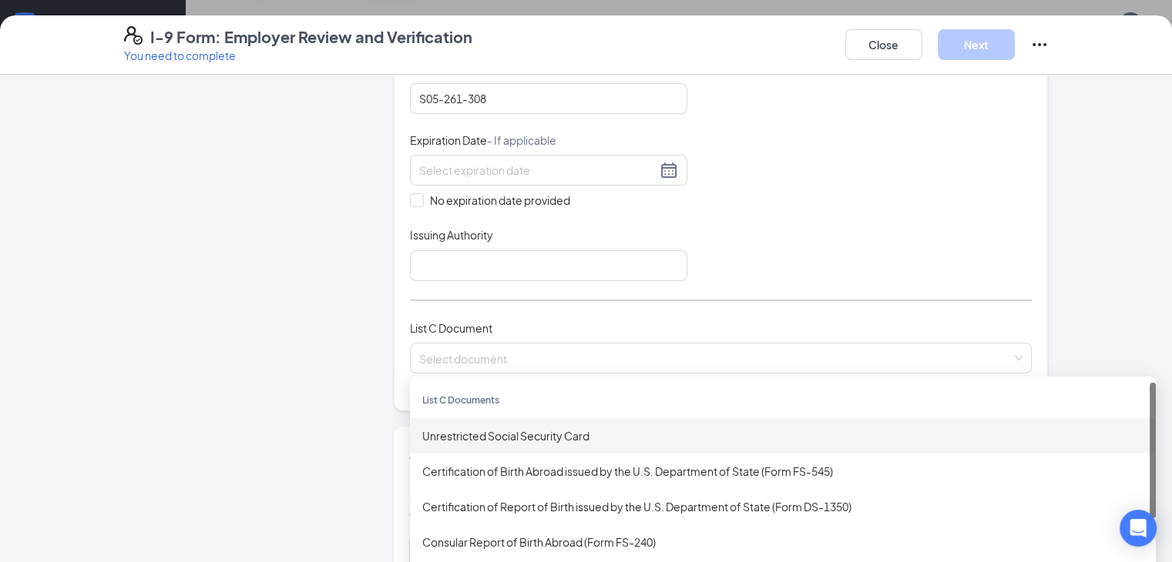
click at [774, 211] on div "Document Title Driver’s License issued by U.S State or outlying US possession S…" at bounding box center [721, 134] width 623 height 293
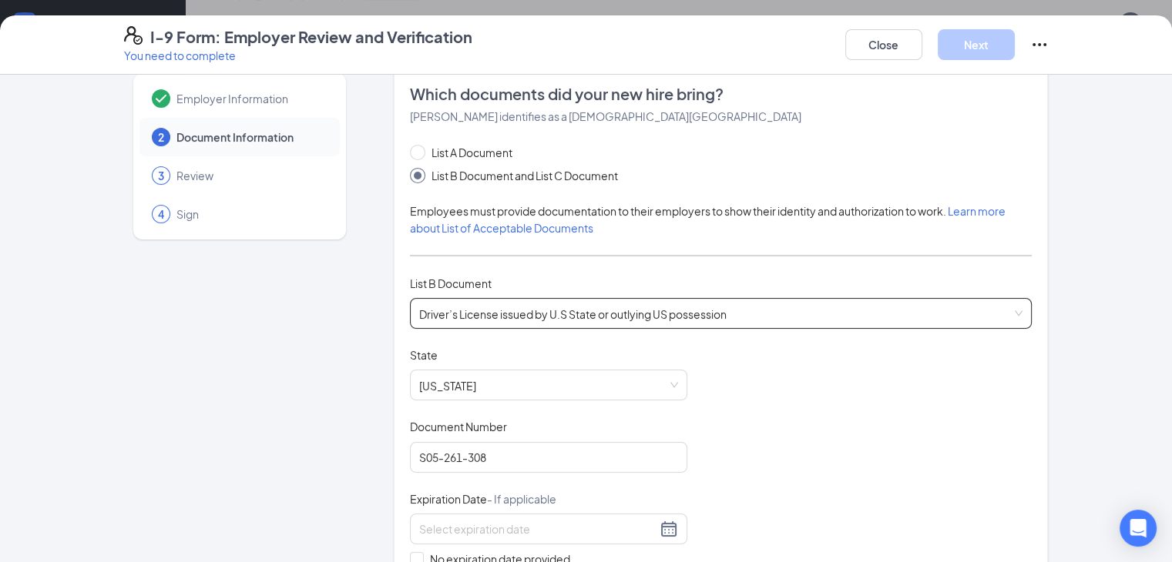
scroll to position [0, 0]
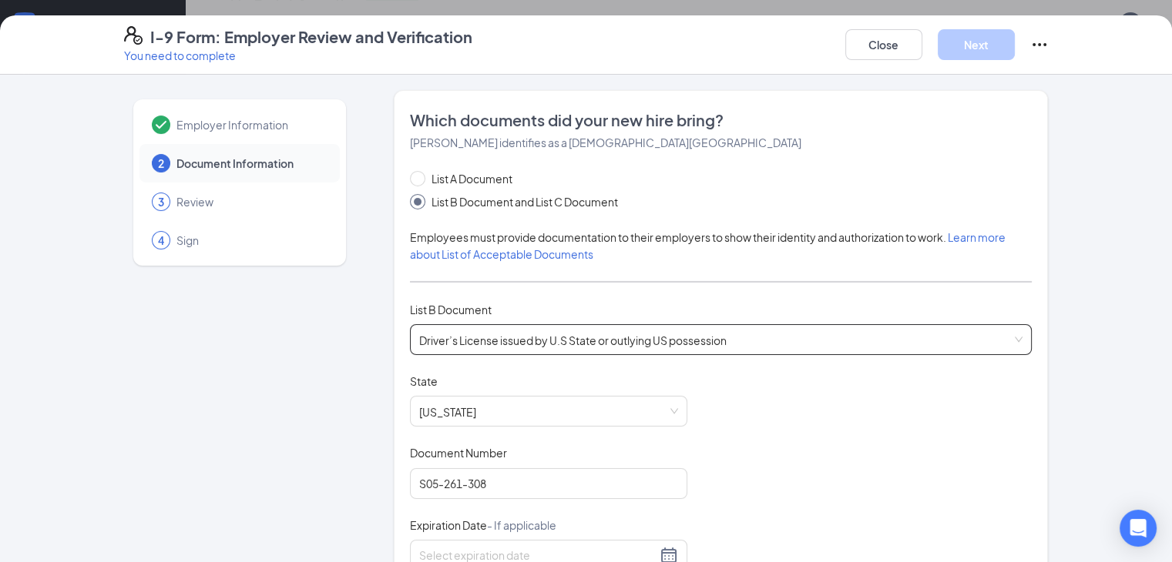
click at [523, 337] on span "Driver’s License issued by U.S State or outlying US possession" at bounding box center [721, 339] width 604 height 29
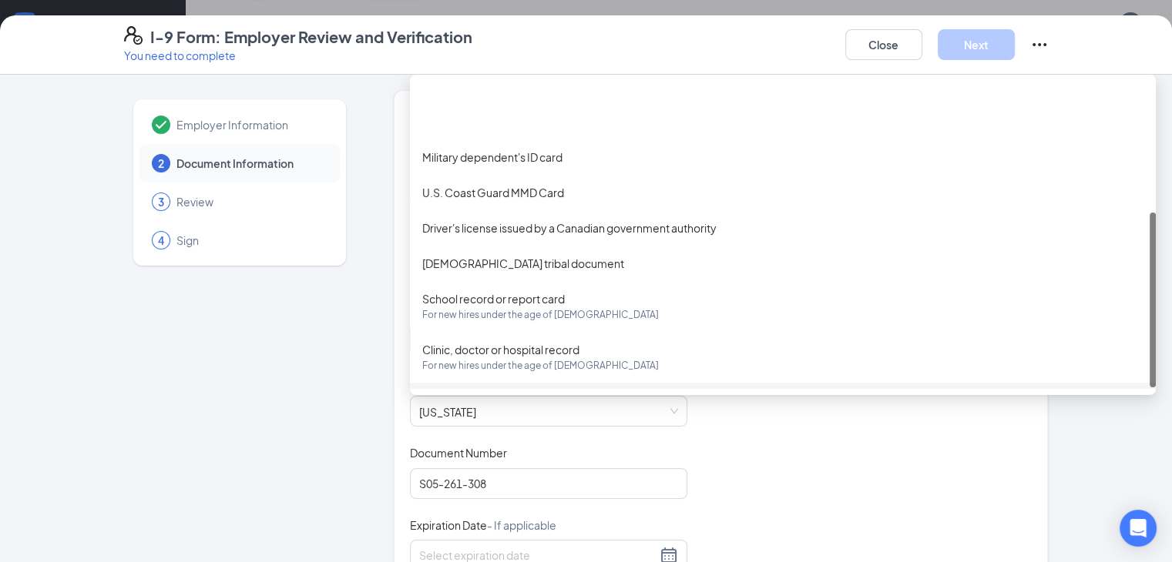
scroll to position [231, 0]
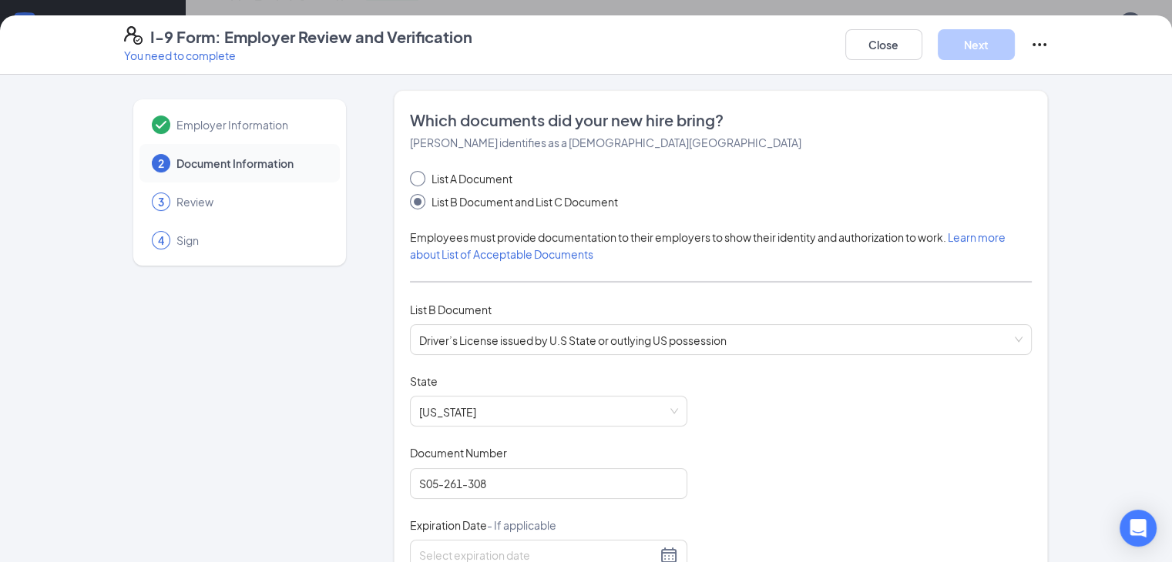
click at [461, 177] on span "List A Document" at bounding box center [471, 178] width 93 height 17
click at [421, 177] on input "List A Document" at bounding box center [415, 176] width 11 height 11
radio input "true"
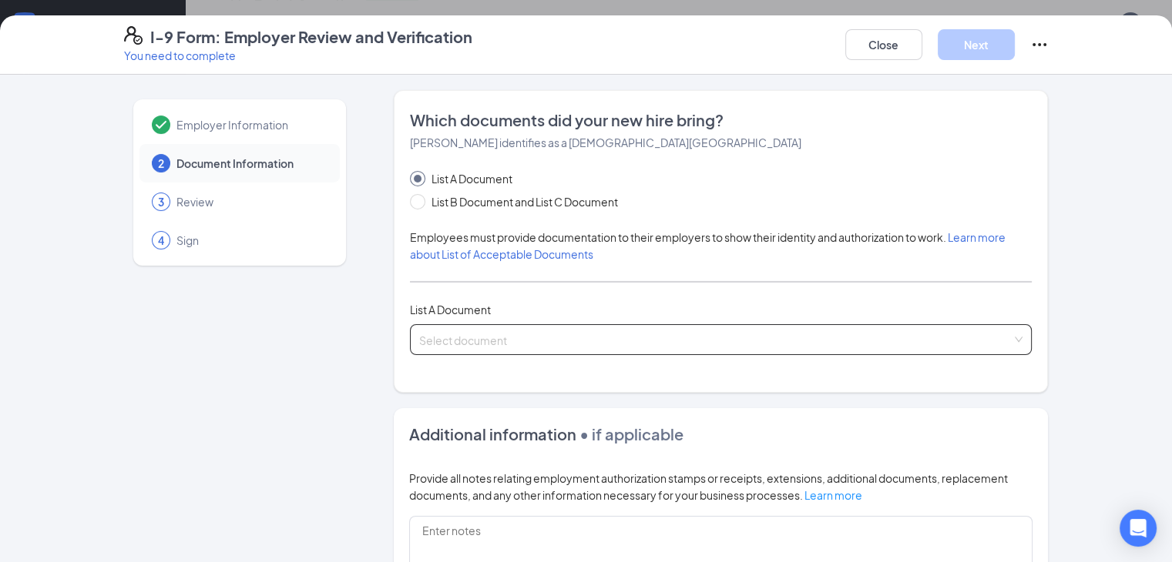
click at [550, 349] on span at bounding box center [715, 339] width 593 height 29
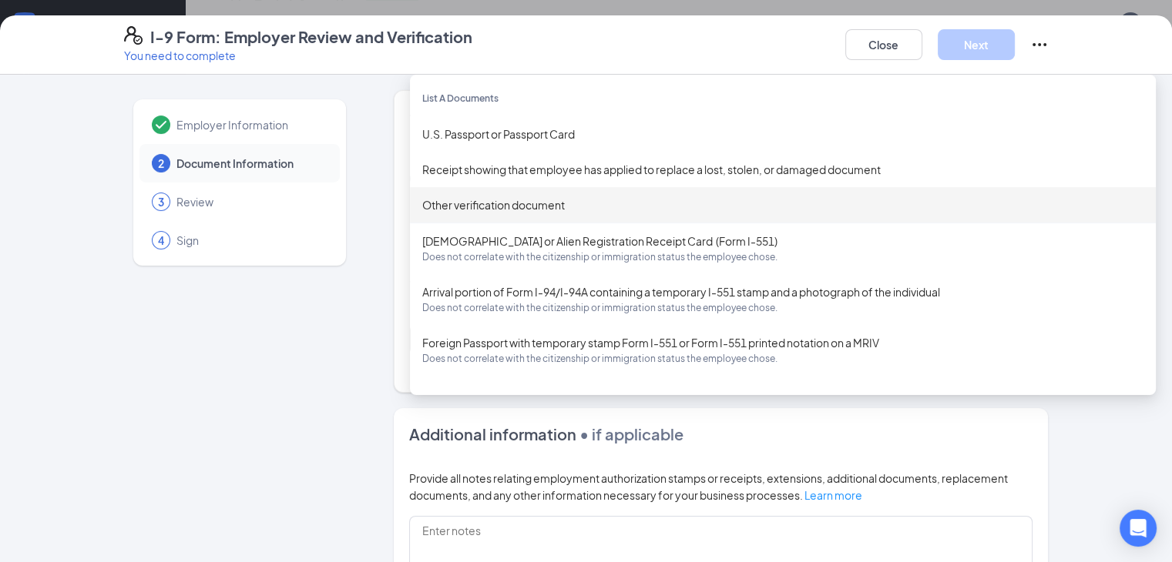
click at [230, 507] on div "Employer Information 2 Document Information 3 Review 4 Sign" at bounding box center [239, 446] width 231 height 712
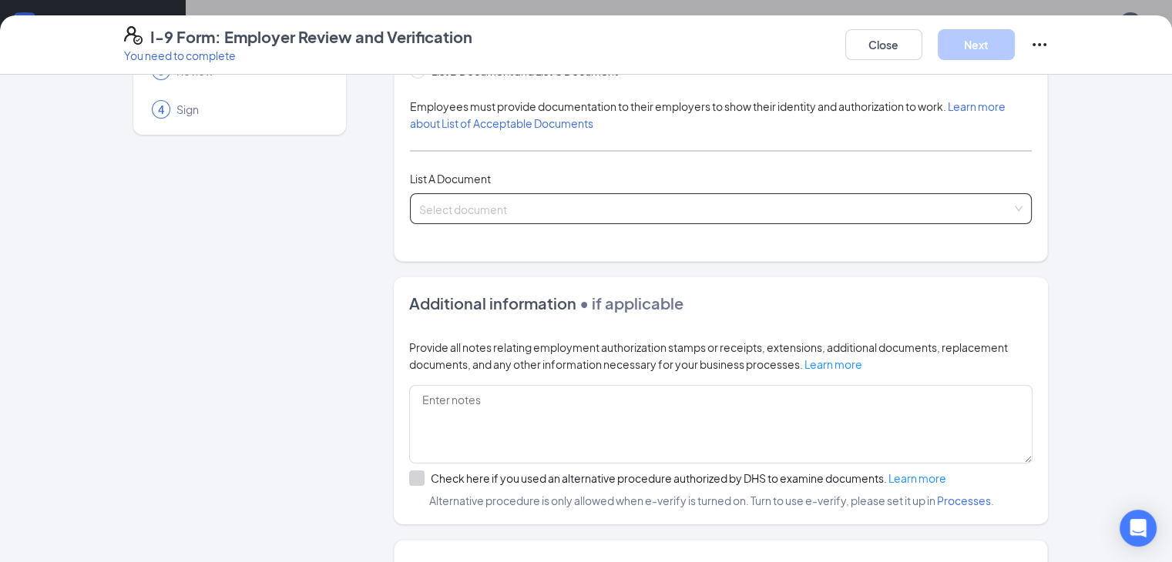
scroll to position [77, 0]
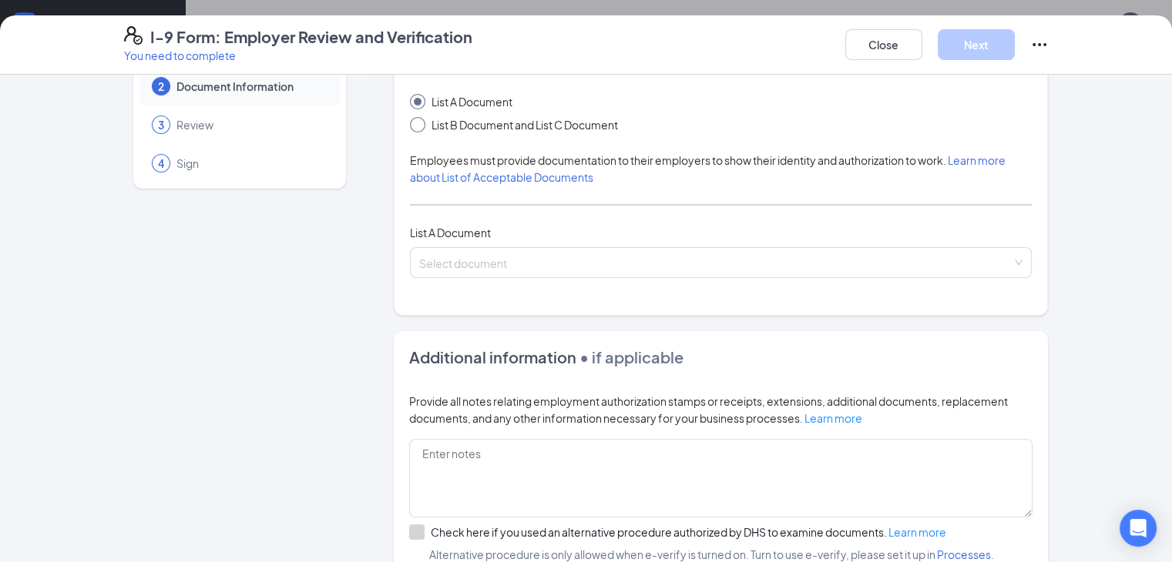
click at [428, 124] on span "List B Document and List C Document" at bounding box center [524, 124] width 199 height 17
click at [421, 124] on input "List B Document and List C Document" at bounding box center [415, 122] width 11 height 11
radio input "true"
radio input "false"
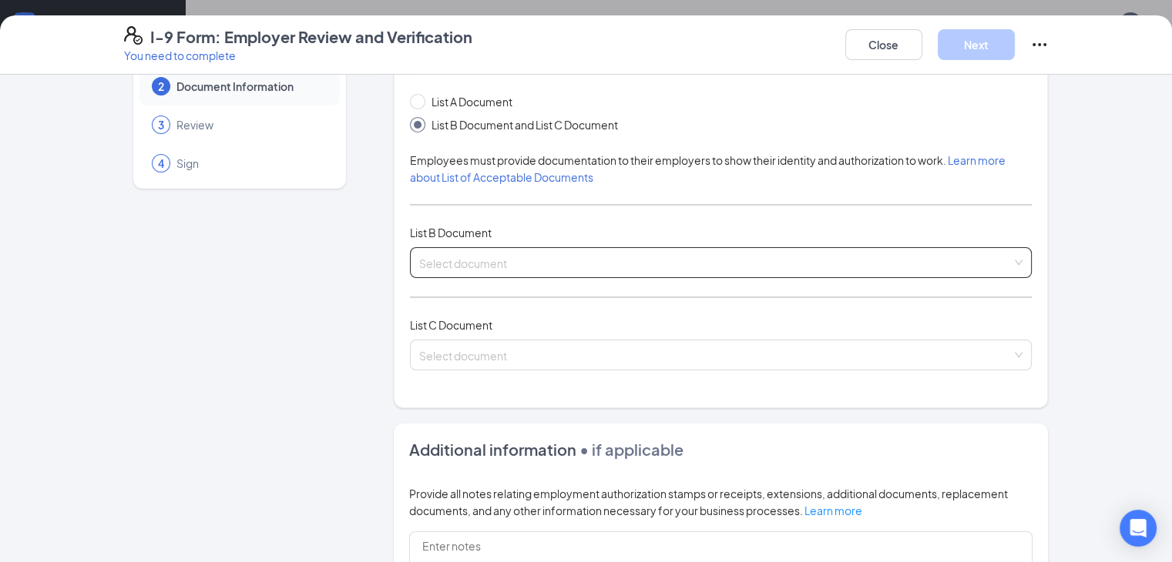
click at [605, 274] on span at bounding box center [715, 262] width 593 height 29
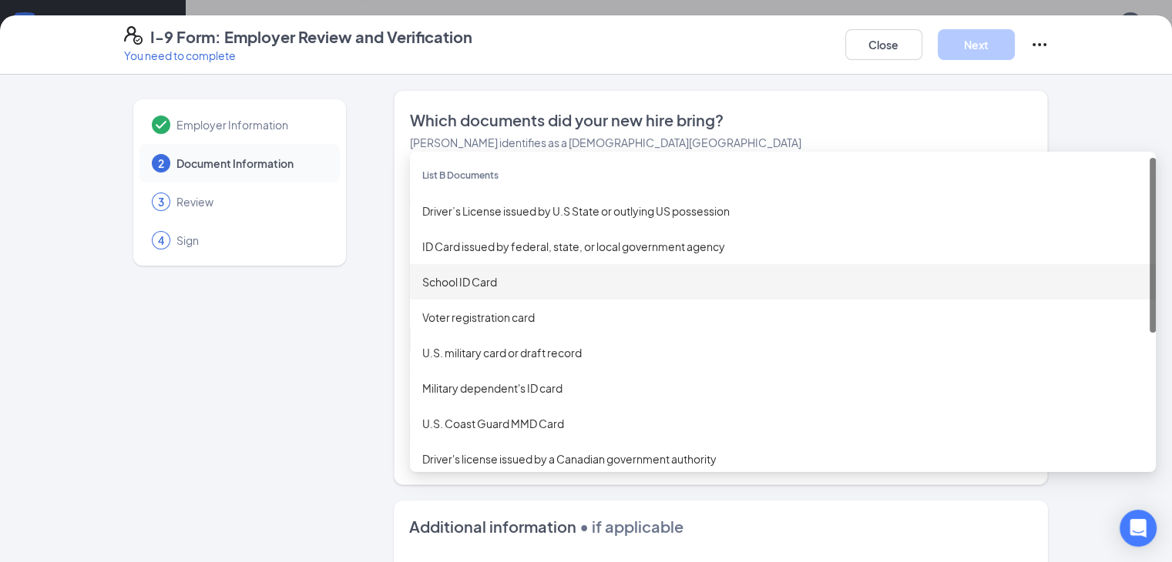
scroll to position [0, 0]
click at [144, 368] on div "Employer Information 2 Document Information 3 Review 4 Sign" at bounding box center [239, 492] width 231 height 804
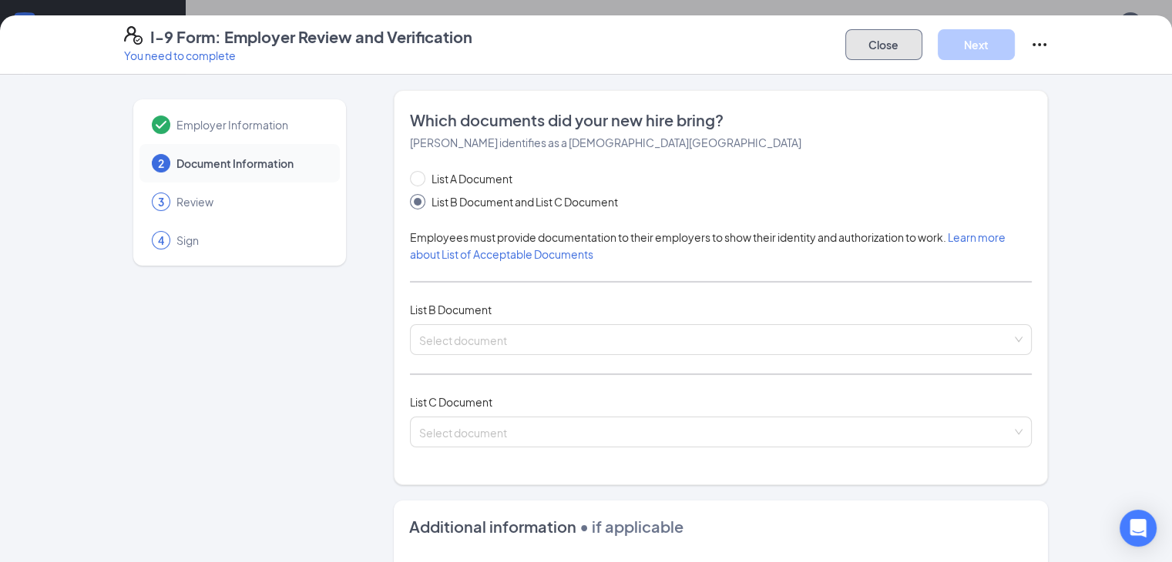
click at [922, 59] on button "Close" at bounding box center [883, 44] width 77 height 31
